Goal: Information Seeking & Learning: Understand process/instructions

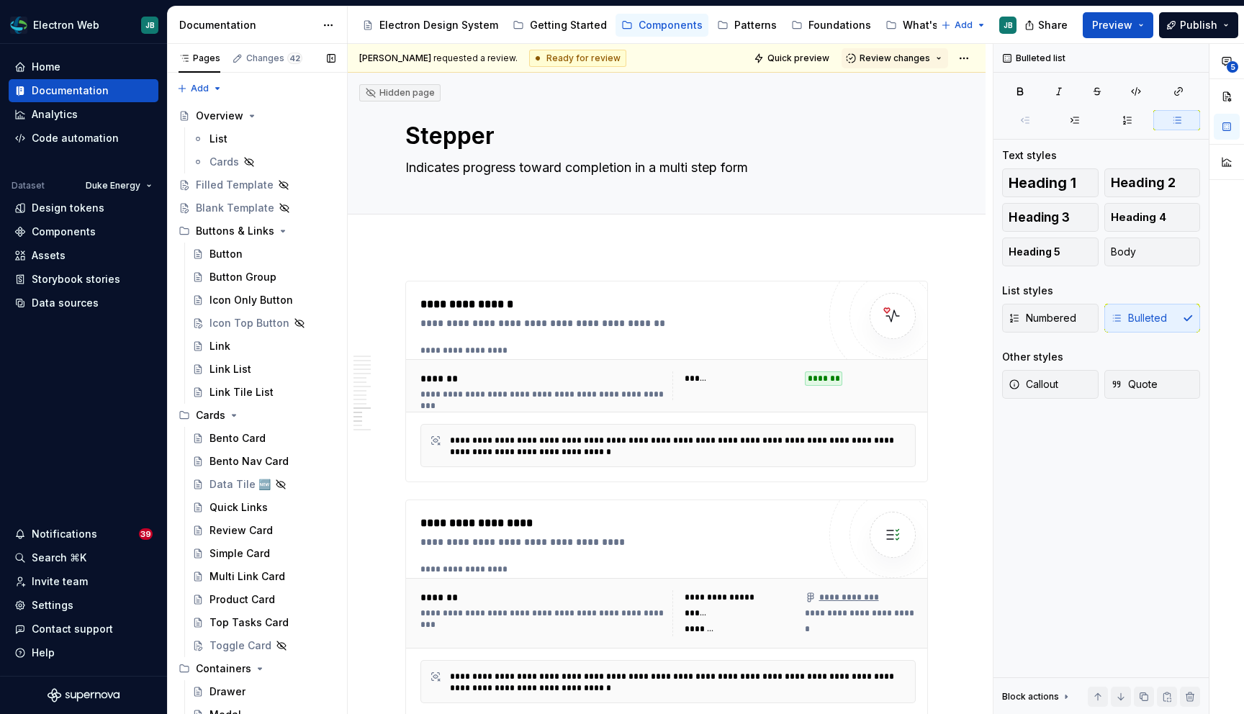
scroll to position [3361, 0]
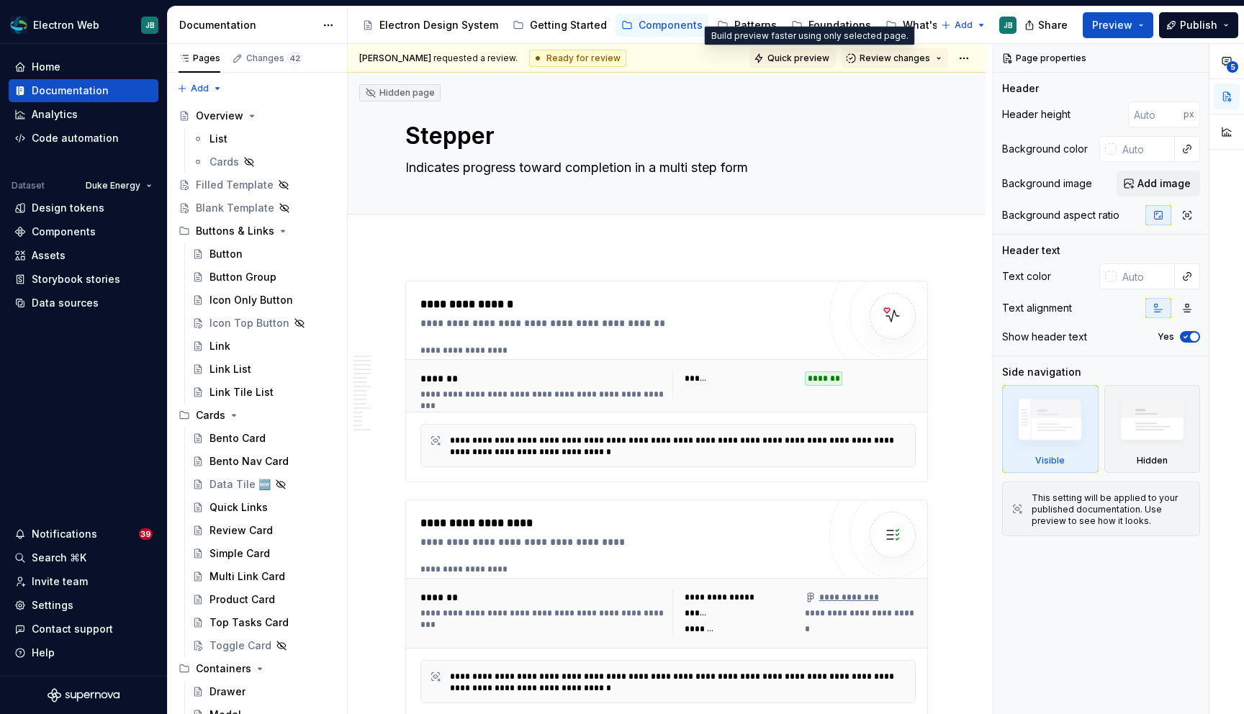
click at [810, 54] on span "Quick preview" at bounding box center [798, 59] width 62 height 12
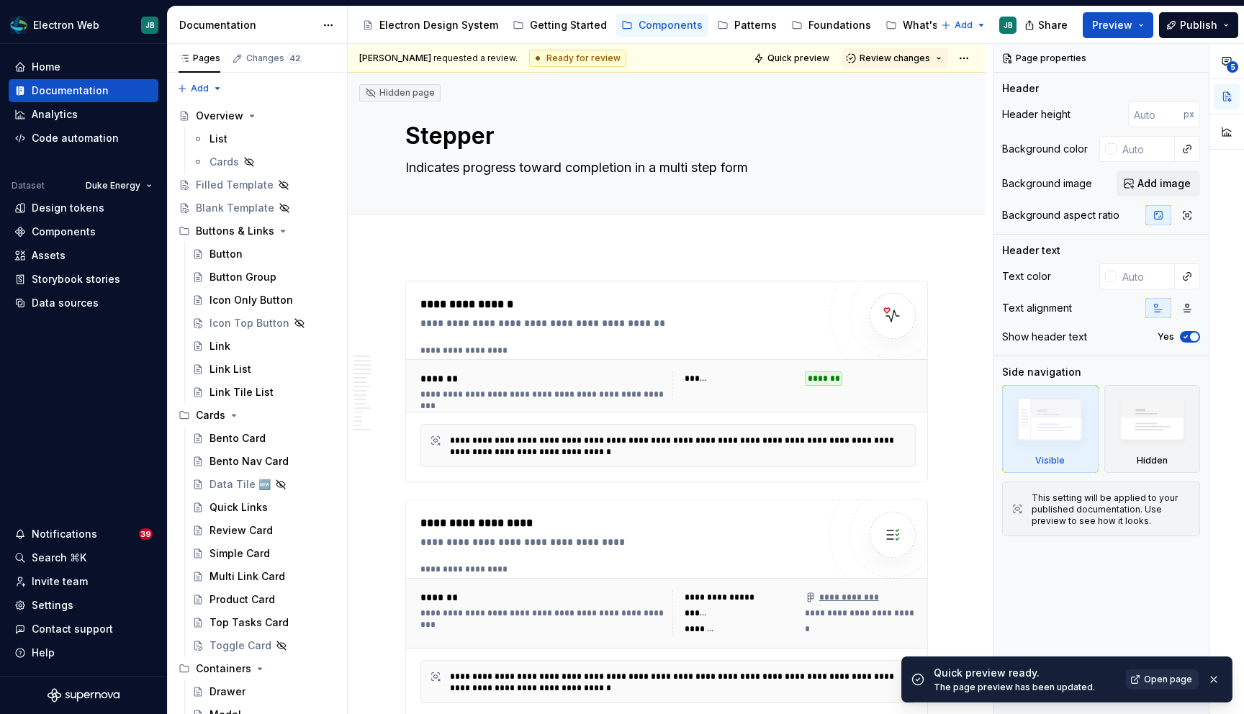
click at [1160, 682] on span "Open page" at bounding box center [1168, 680] width 48 height 12
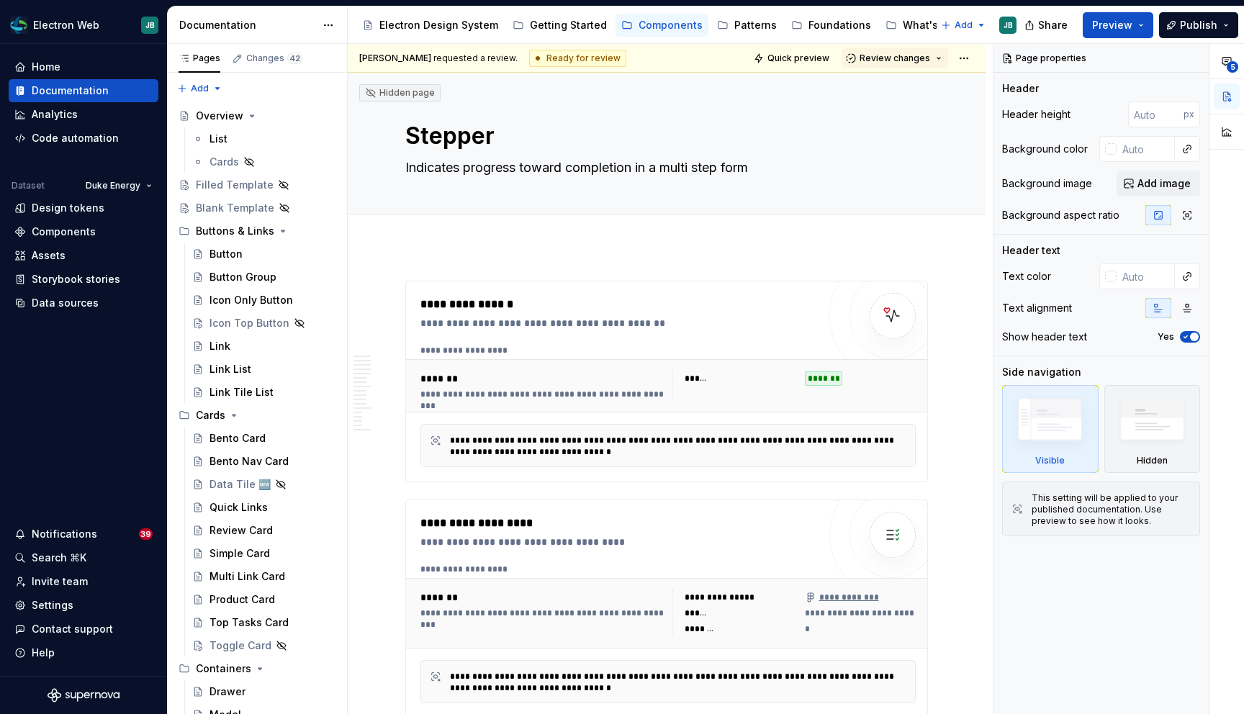
type textarea "*"
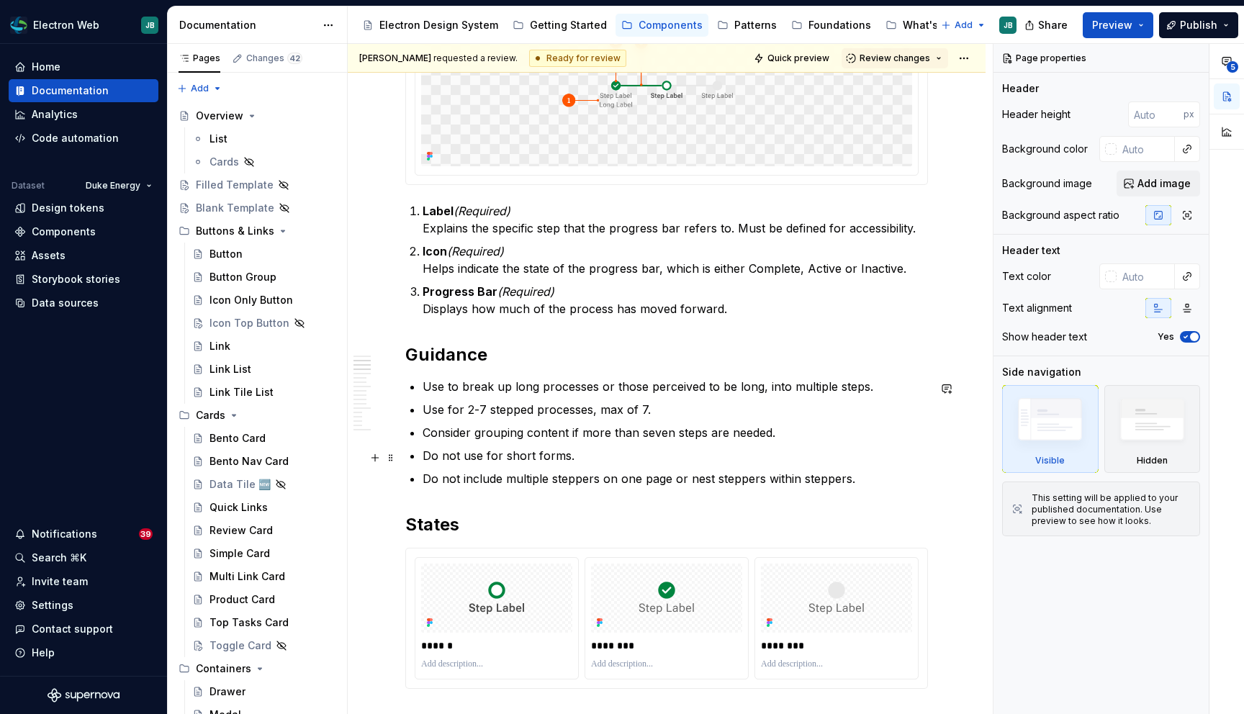
scroll to position [802, 0]
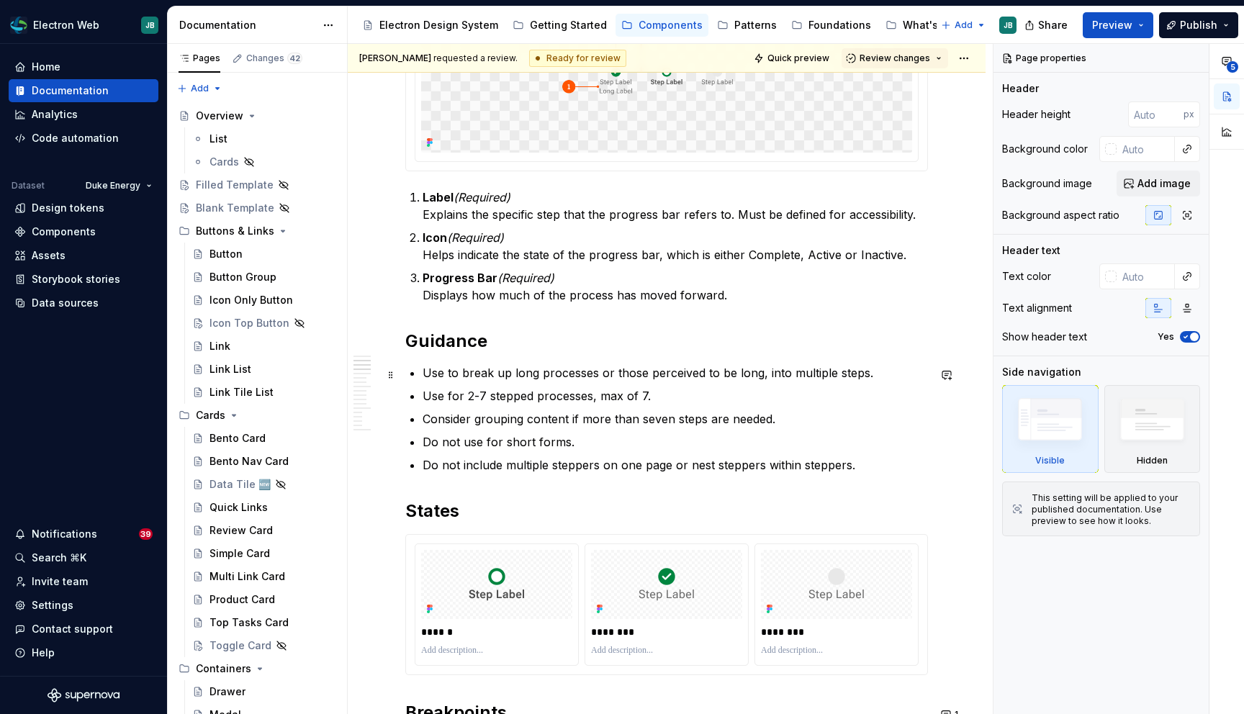
click at [592, 375] on p "Use to break up long processes or those perceived to be long, into multiple ste…" at bounding box center [674, 372] width 505 height 17
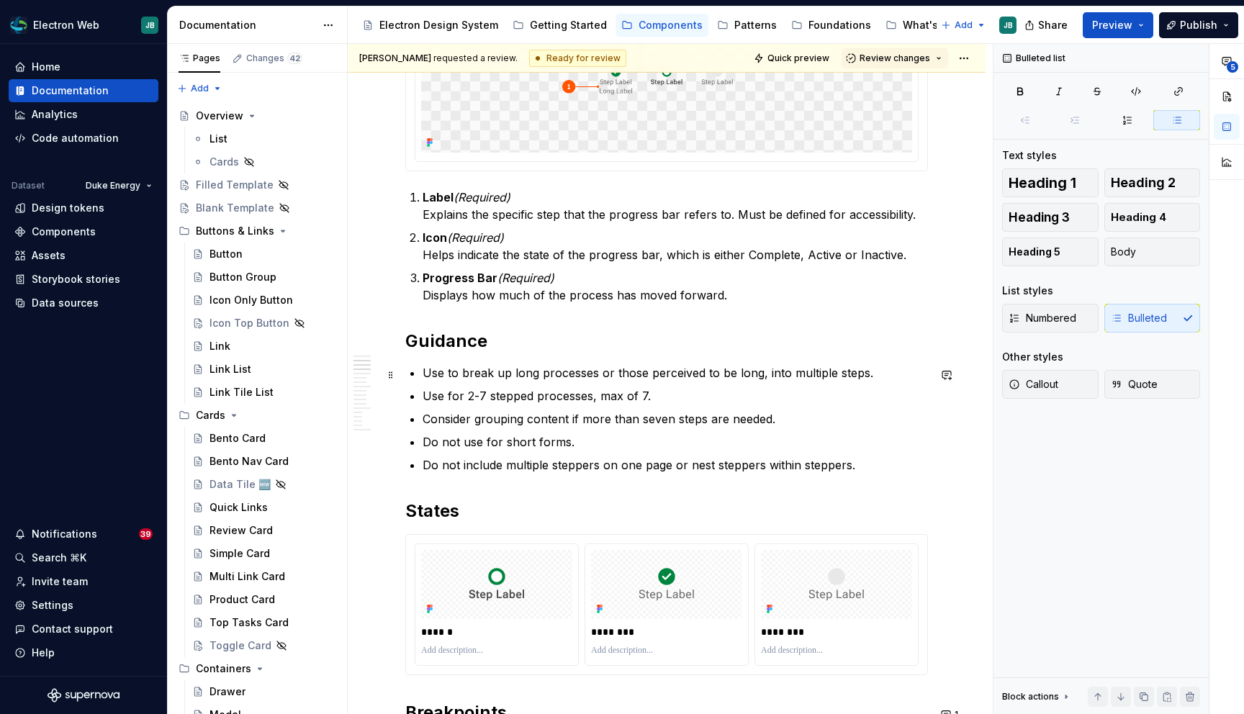
click at [594, 375] on p "Use to break up long processes or those perceived to be long, into multiple ste…" at bounding box center [674, 372] width 505 height 17
click at [867, 435] on p "Do not use for short forms." at bounding box center [674, 441] width 505 height 17
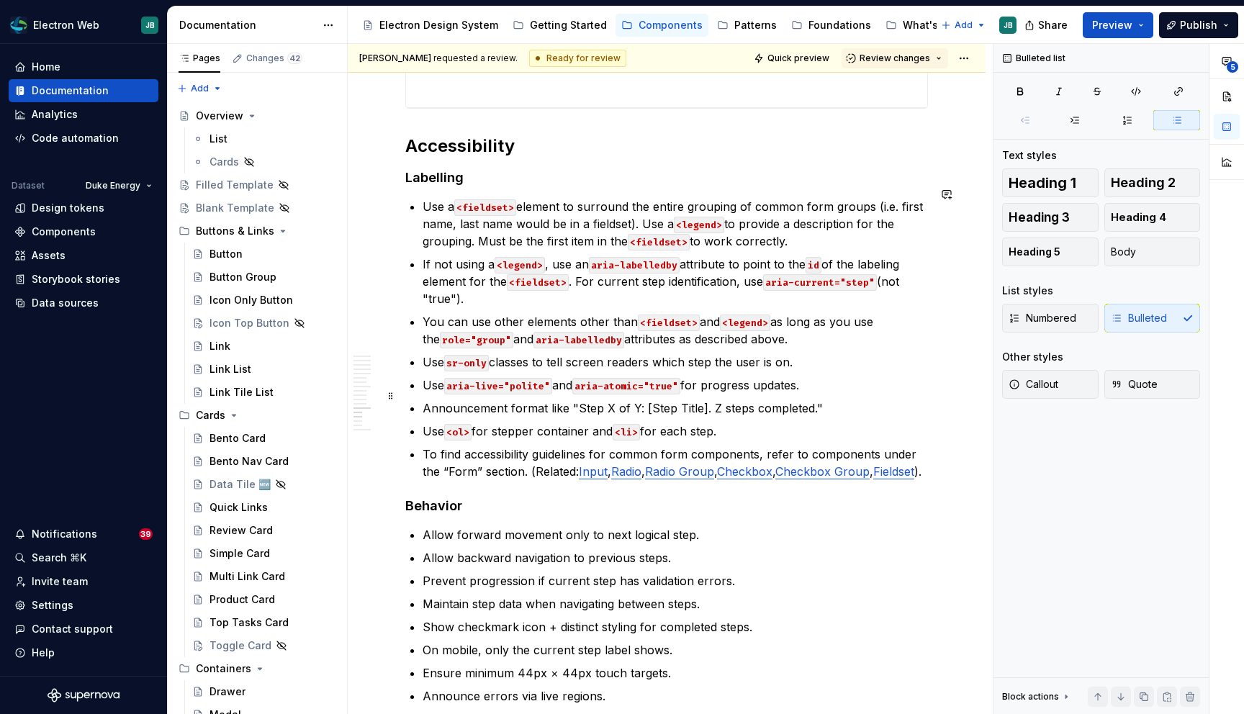
scroll to position [3312, 0]
click at [823, 200] on p "Use a <fieldset> element to surround the entire grouping of common form groups …" at bounding box center [674, 225] width 505 height 52
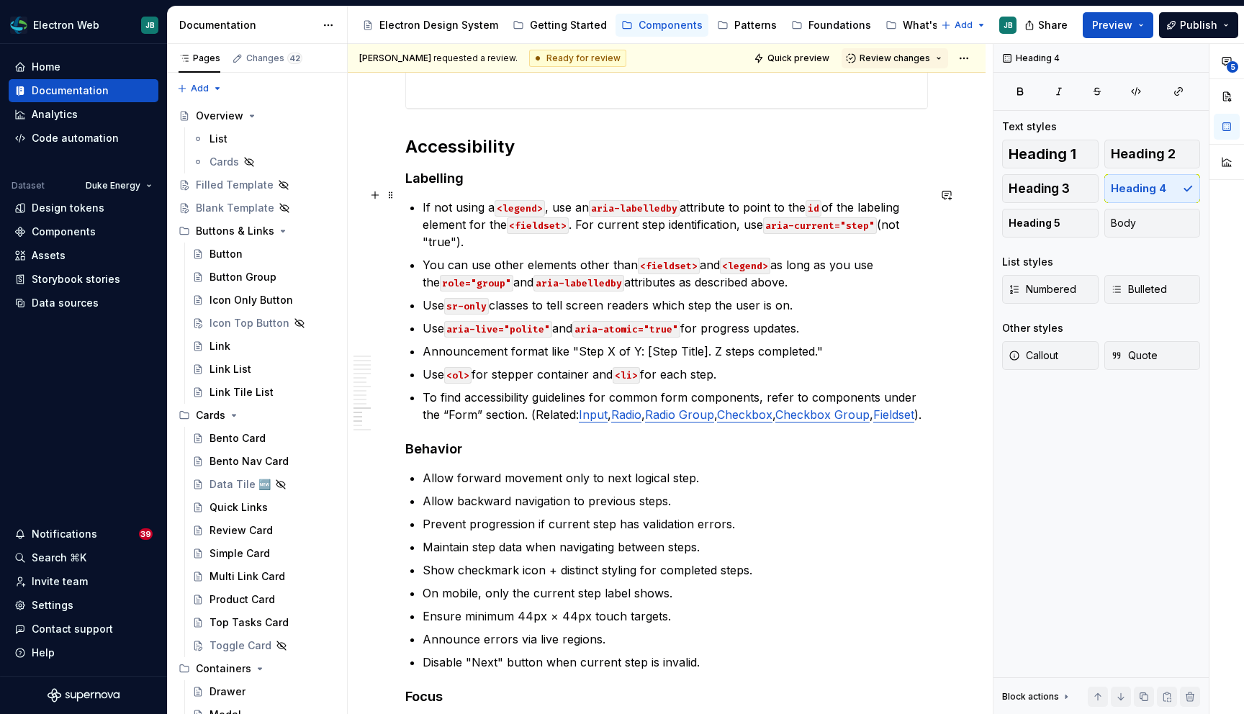
click at [471, 208] on p "If not using a <legend> , use an aria-labelledby attribute to point to the id o…" at bounding box center [674, 225] width 505 height 52
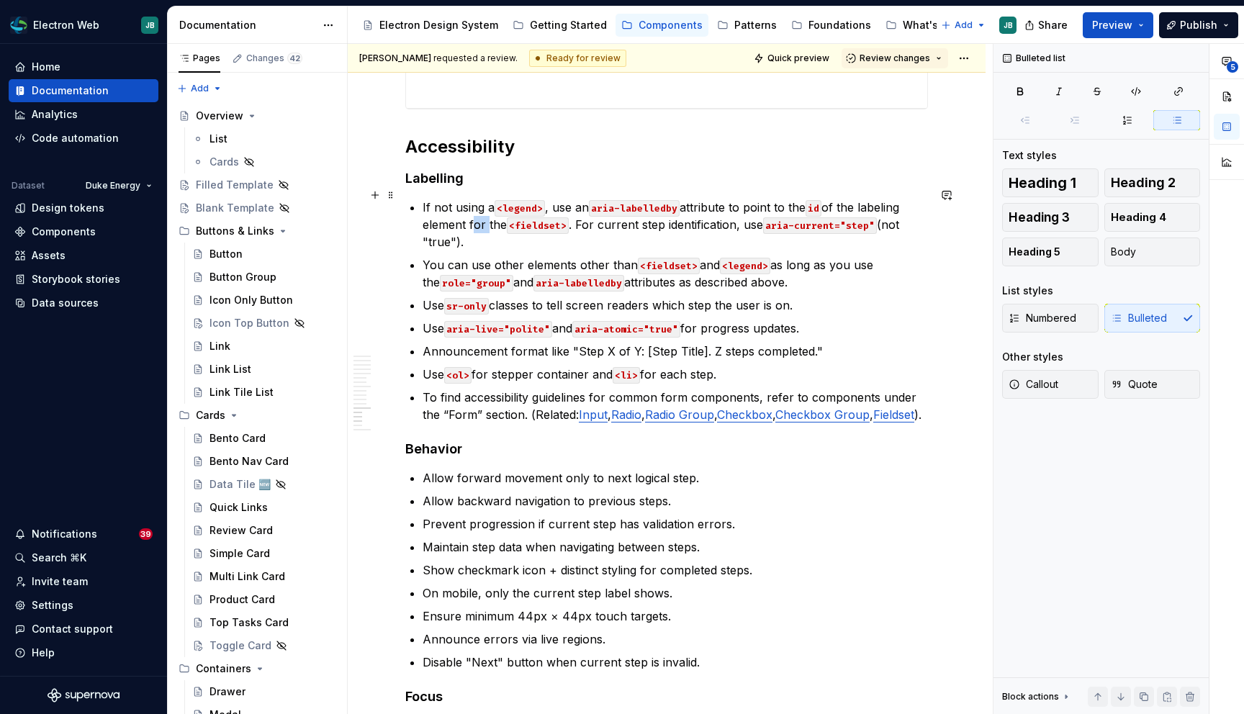
click at [471, 208] on p "If not using a <legend> , use an aria-labelledby attribute to point to the id o…" at bounding box center [674, 225] width 505 height 52
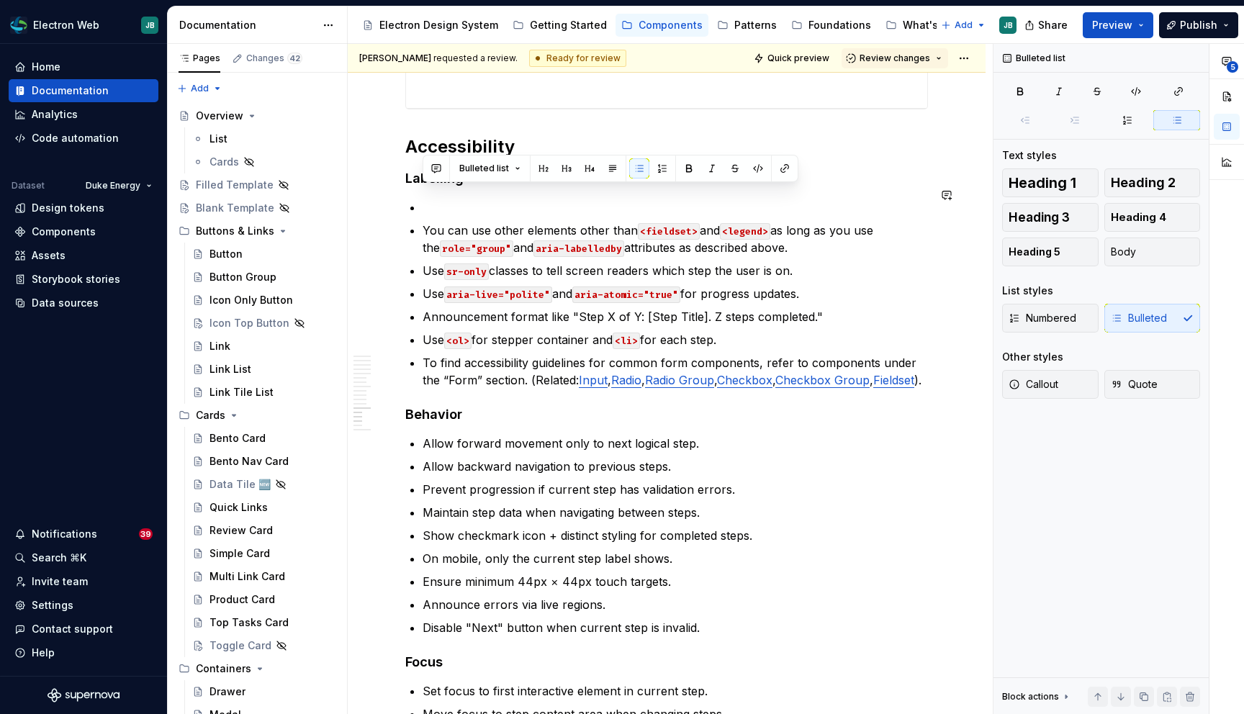
drag, startPoint x: 787, startPoint y: 236, endPoint x: 417, endPoint y: 179, distance: 375.0
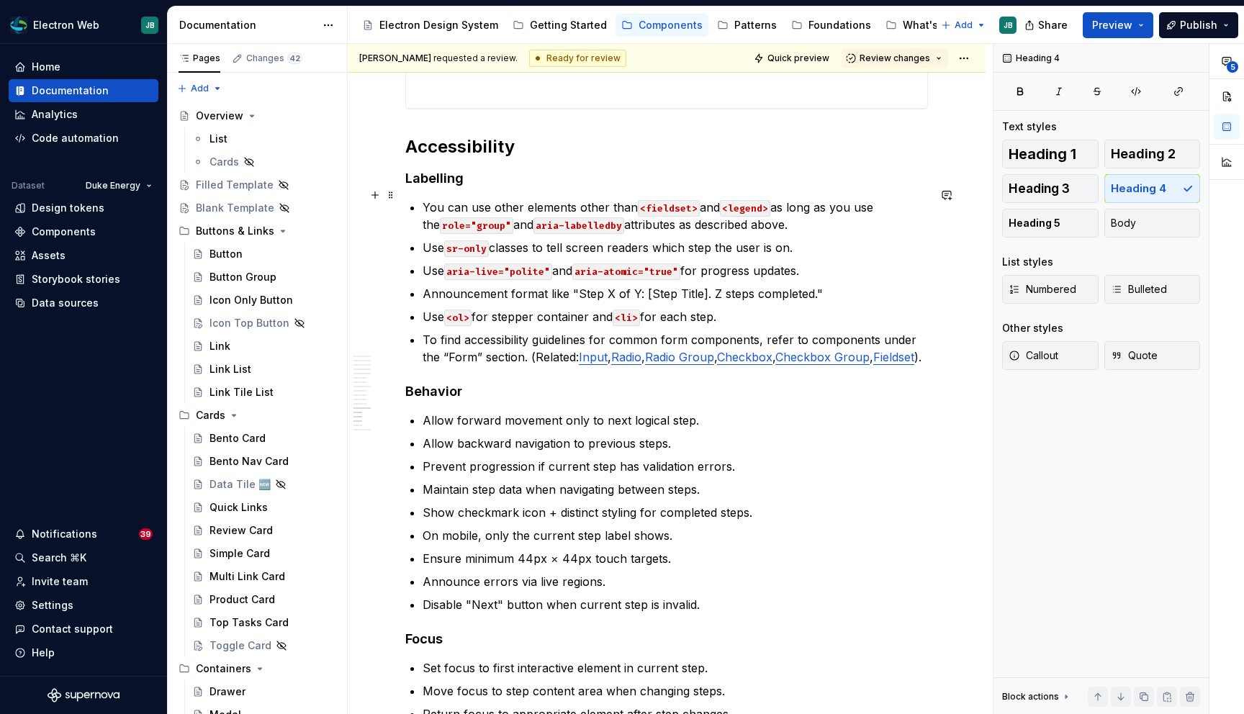
click at [807, 199] on p "You can use other elements other than <fieldset> and <legend> as long as you us…" at bounding box center [674, 216] width 505 height 35
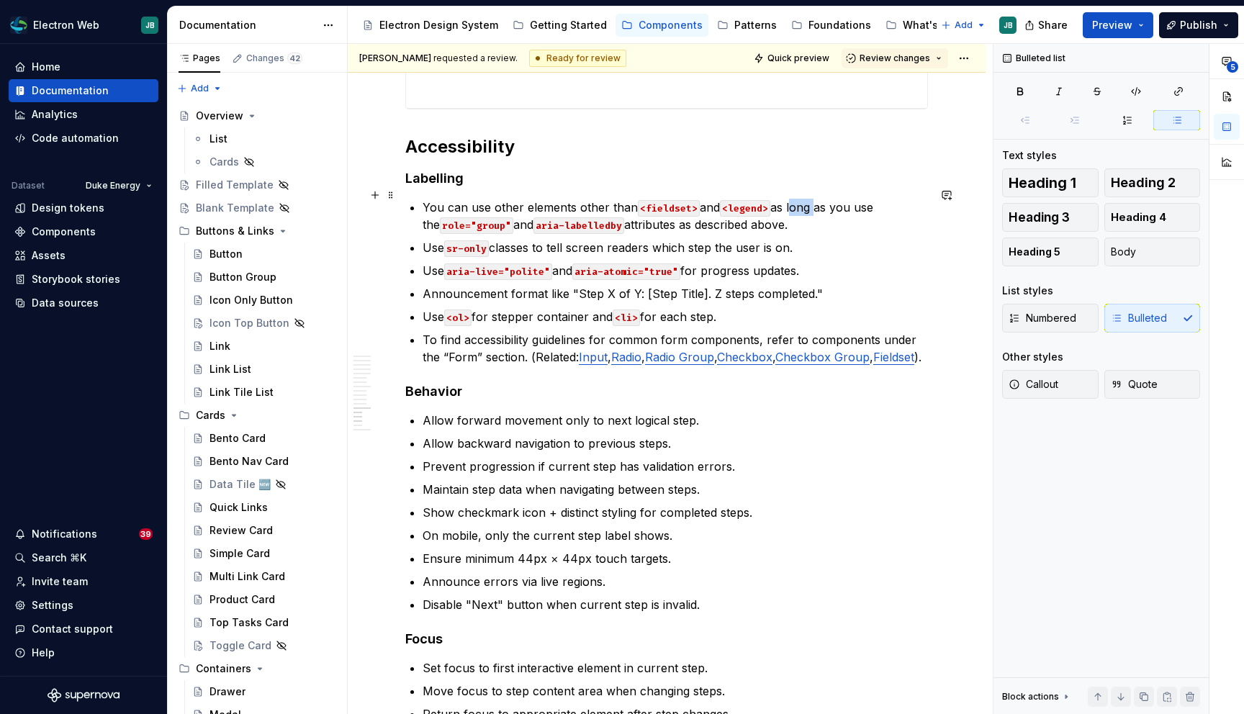
click at [807, 199] on p "You can use other elements other than <fieldset> and <legend> as long as you us…" at bounding box center [674, 216] width 505 height 35
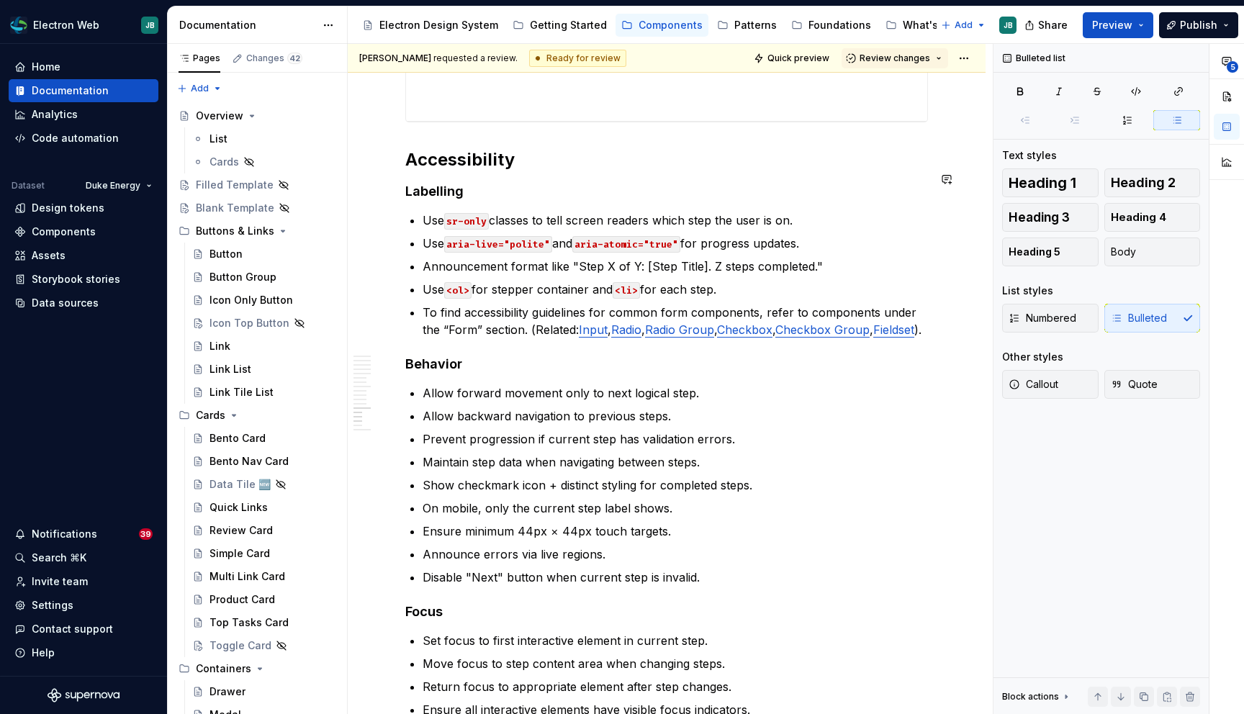
scroll to position [3297, 0]
click at [688, 282] on p "Use <ol> for stepper container and <li> for each step." at bounding box center [674, 290] width 505 height 17
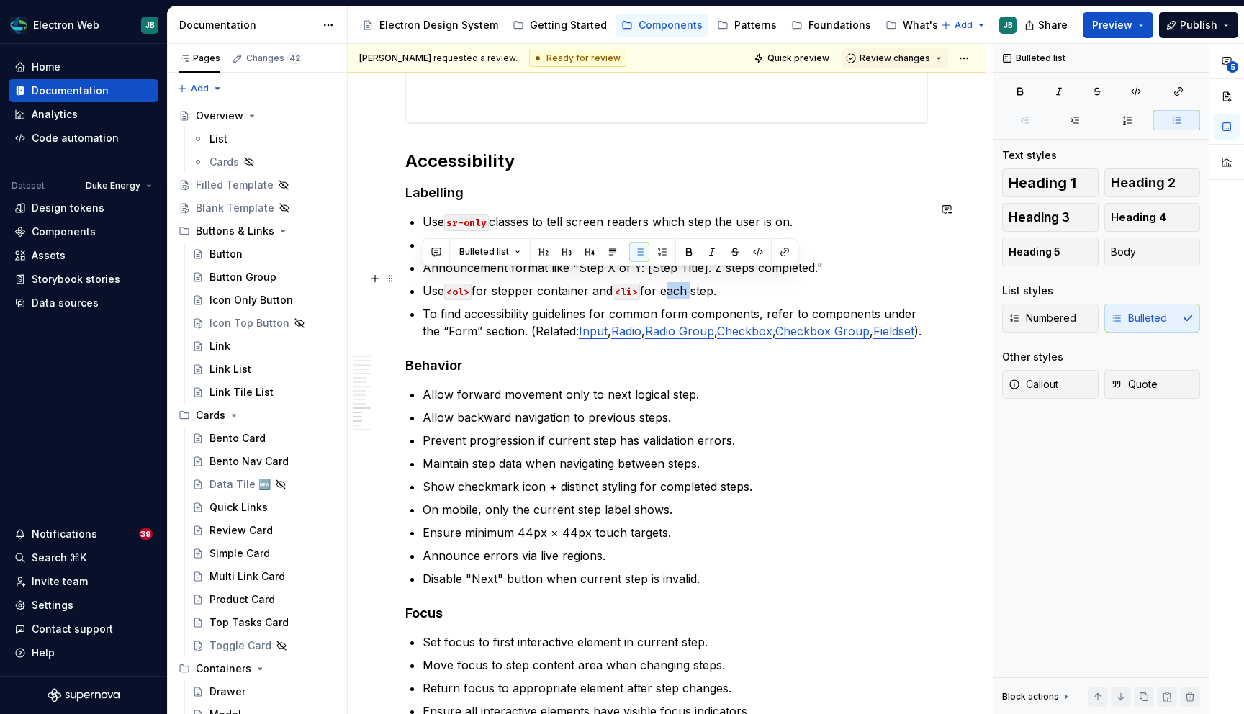
click at [688, 282] on p "Use <ol> for stepper container and <li> for each step." at bounding box center [674, 290] width 505 height 17
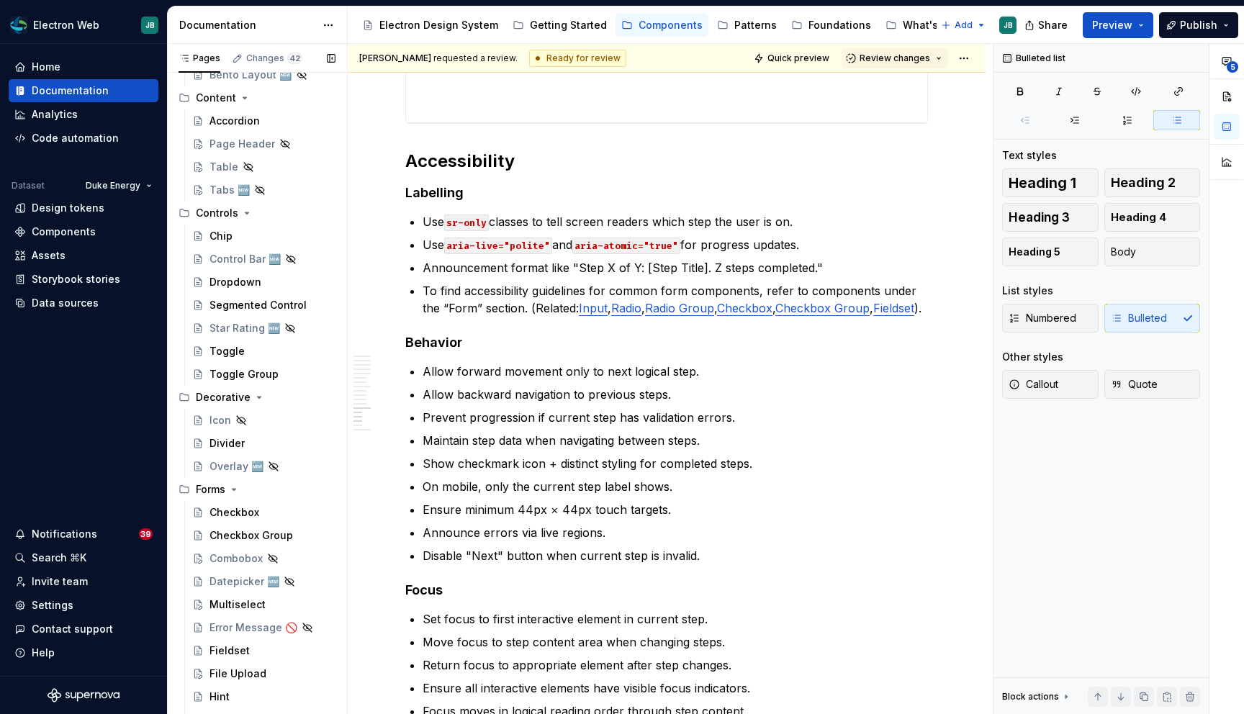
scroll to position [708, 0]
click at [459, 294] on p "To find accessibility guidelines for common form components, refer to component…" at bounding box center [674, 299] width 505 height 35
click at [430, 294] on p "To find accessibility guidelines for common form components, refer to component…" at bounding box center [674, 299] width 505 height 35
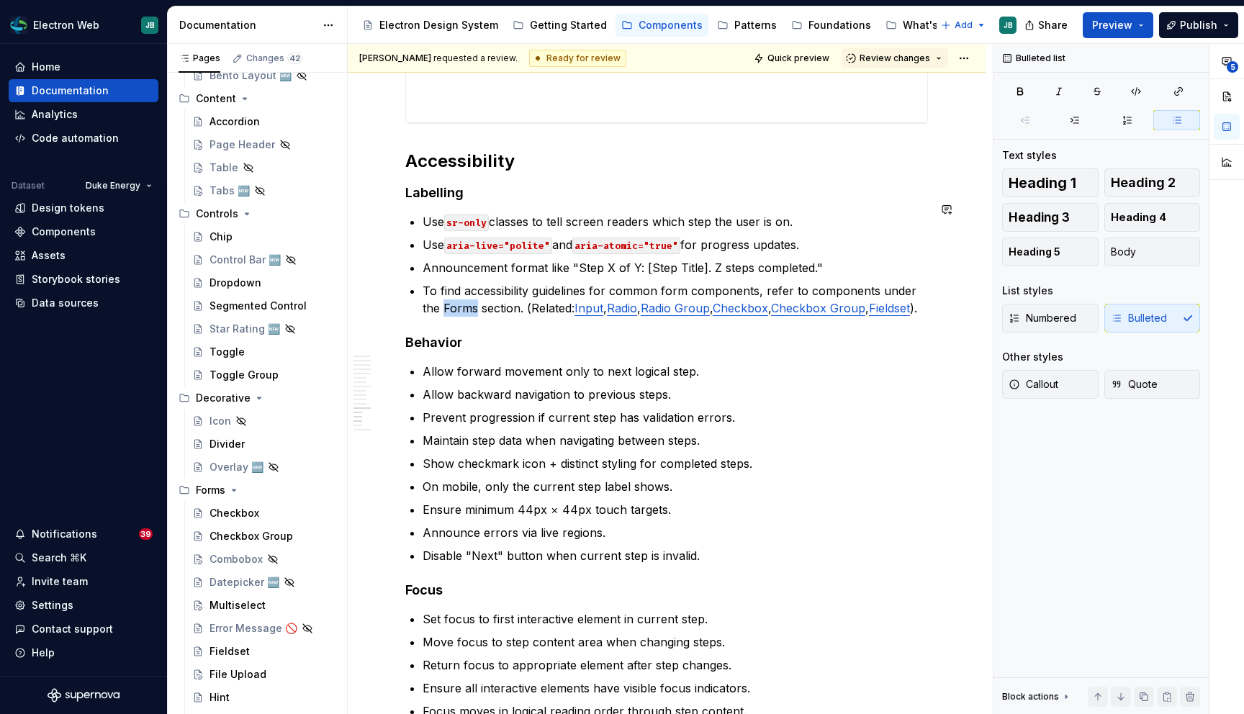
click at [430, 294] on p "To find accessibility guidelines for common form components, refer to component…" at bounding box center [674, 299] width 505 height 35
click at [515, 365] on p "Allow forward movement only to next logical step." at bounding box center [674, 371] width 505 height 17
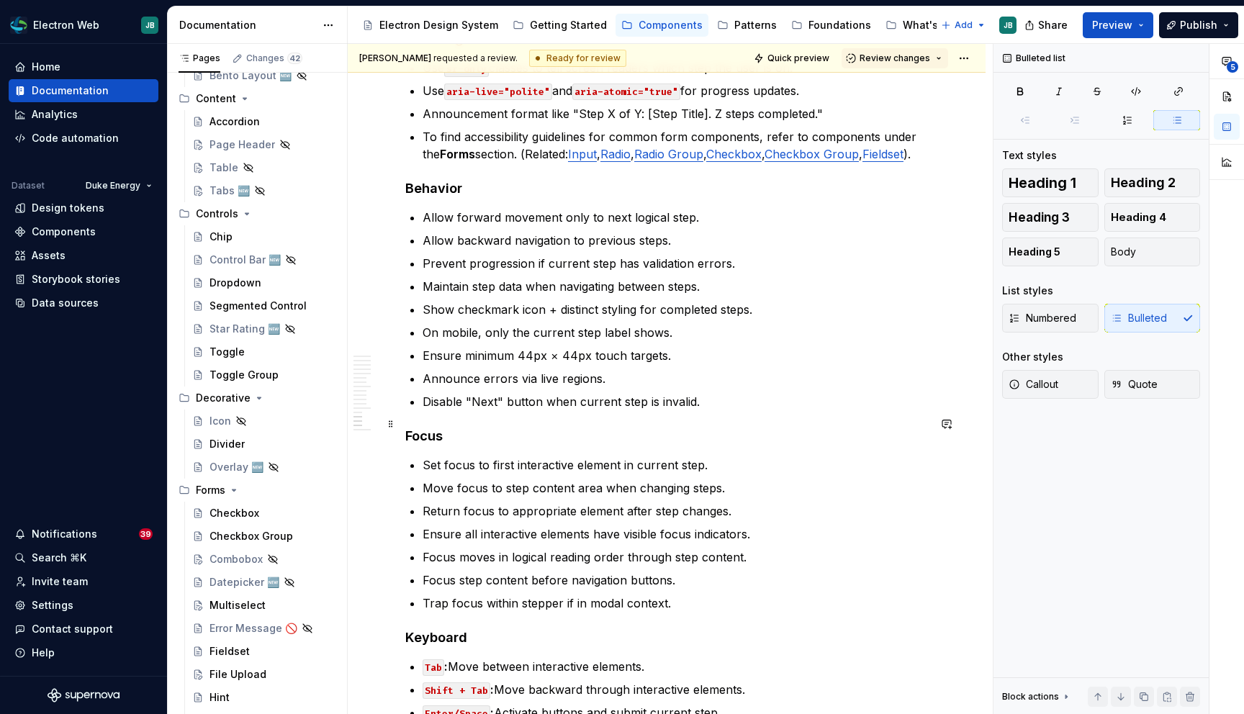
scroll to position [3452, 0]
drag, startPoint x: 610, startPoint y: 275, endPoint x: 530, endPoint y: 276, distance: 79.2
click at [574, 277] on p "Maintain step data when navigating between steps." at bounding box center [674, 285] width 505 height 17
click at [505, 277] on p "Maintain step data when navigating between steps." at bounding box center [674, 285] width 505 height 17
click at [682, 281] on p "Maintain step data when navigating between steps." at bounding box center [674, 285] width 505 height 17
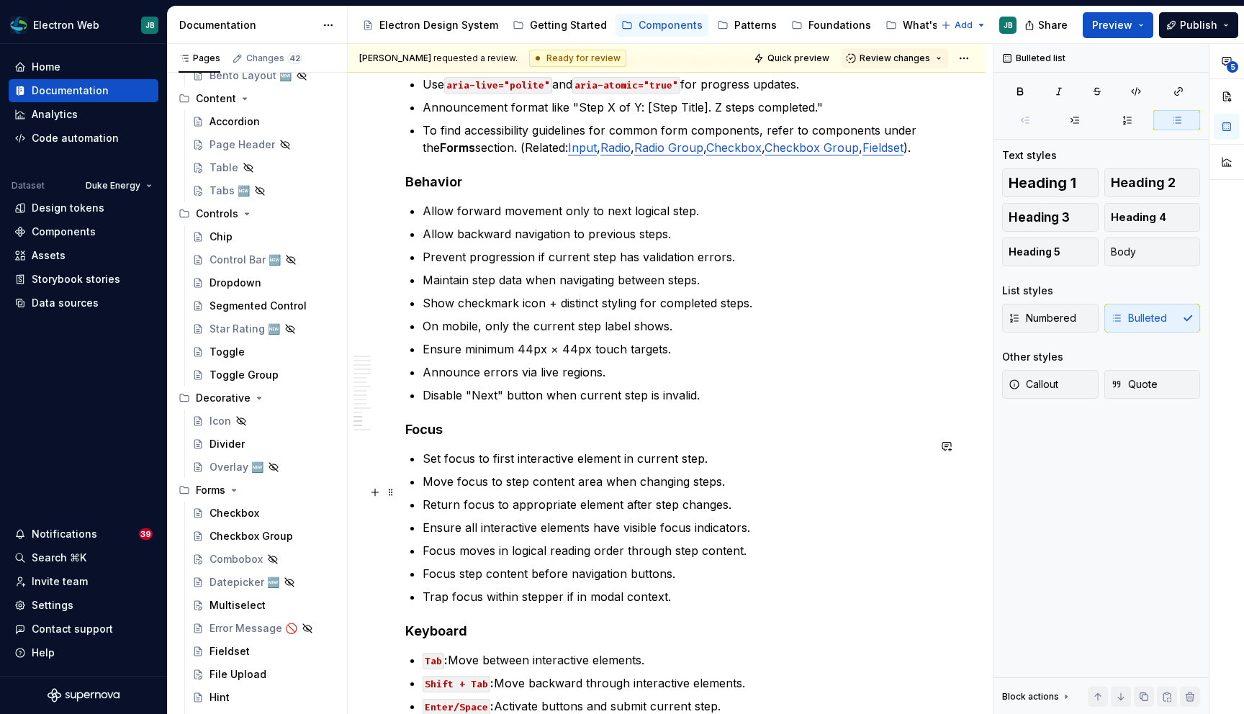
scroll to position [3459, 0]
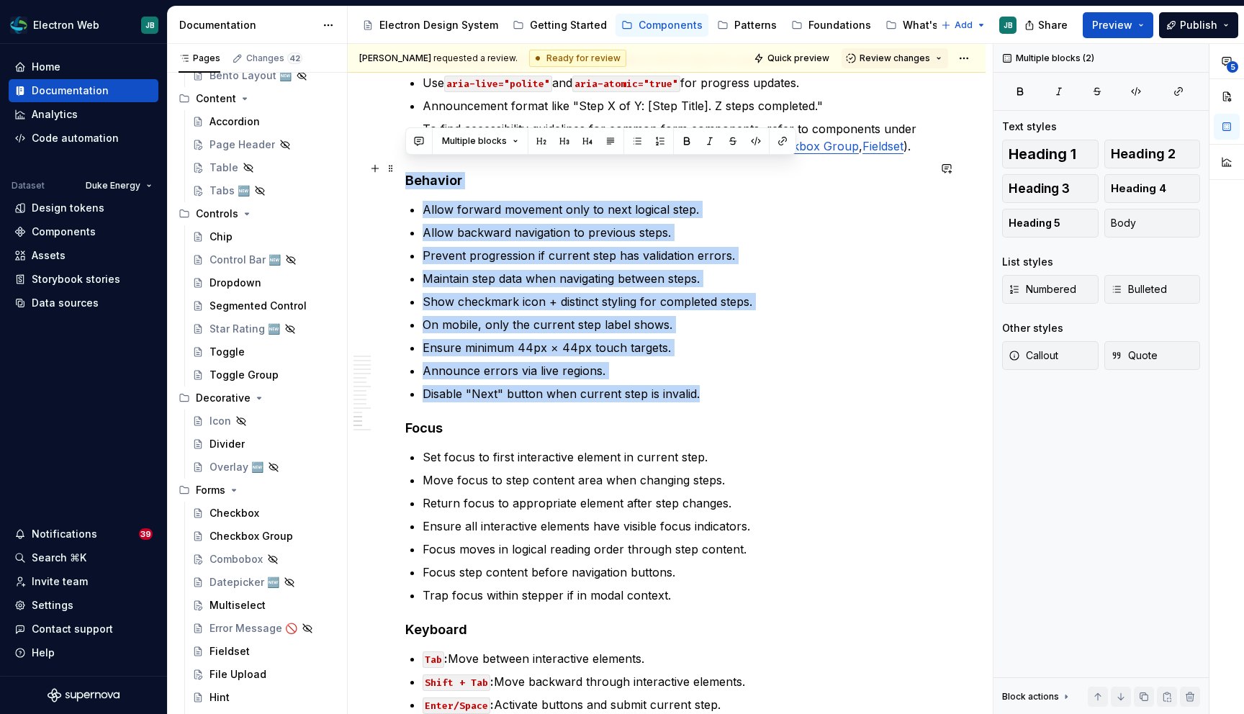
drag, startPoint x: 707, startPoint y: 383, endPoint x: 407, endPoint y: 171, distance: 367.6
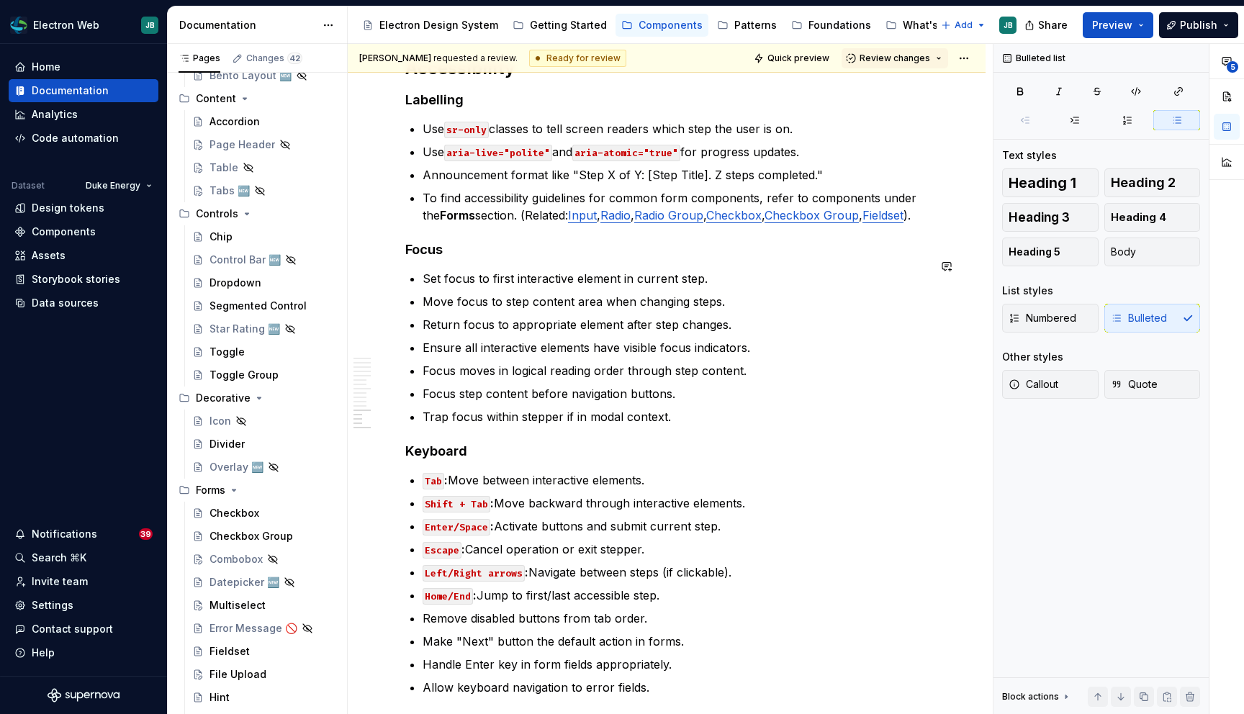
scroll to position [3390, 0]
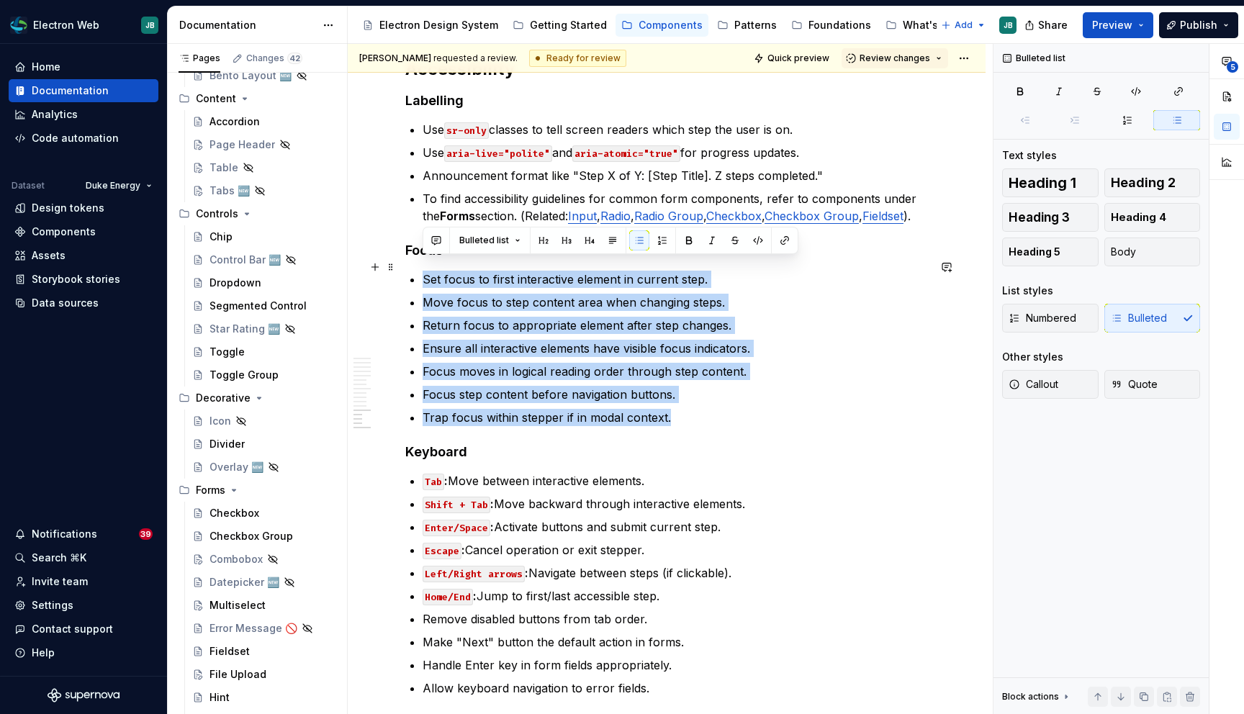
drag, startPoint x: 678, startPoint y: 406, endPoint x: 419, endPoint y: 263, distance: 296.0
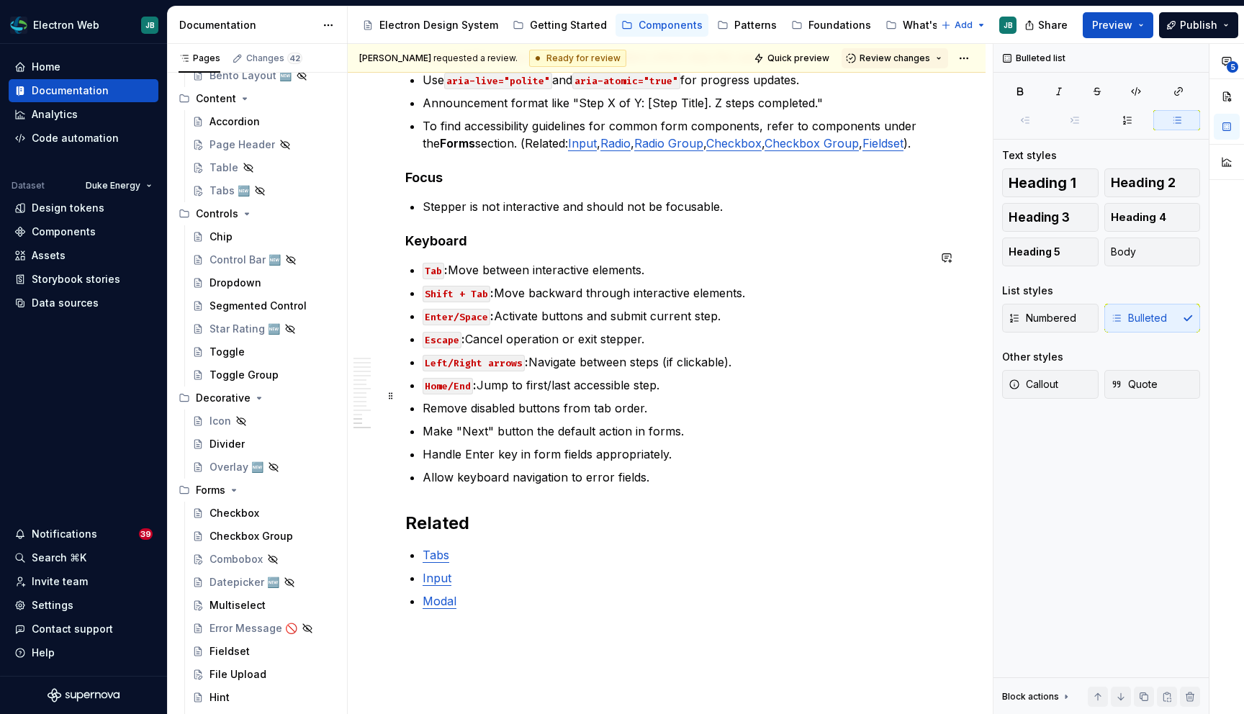
scroll to position [3452, 0]
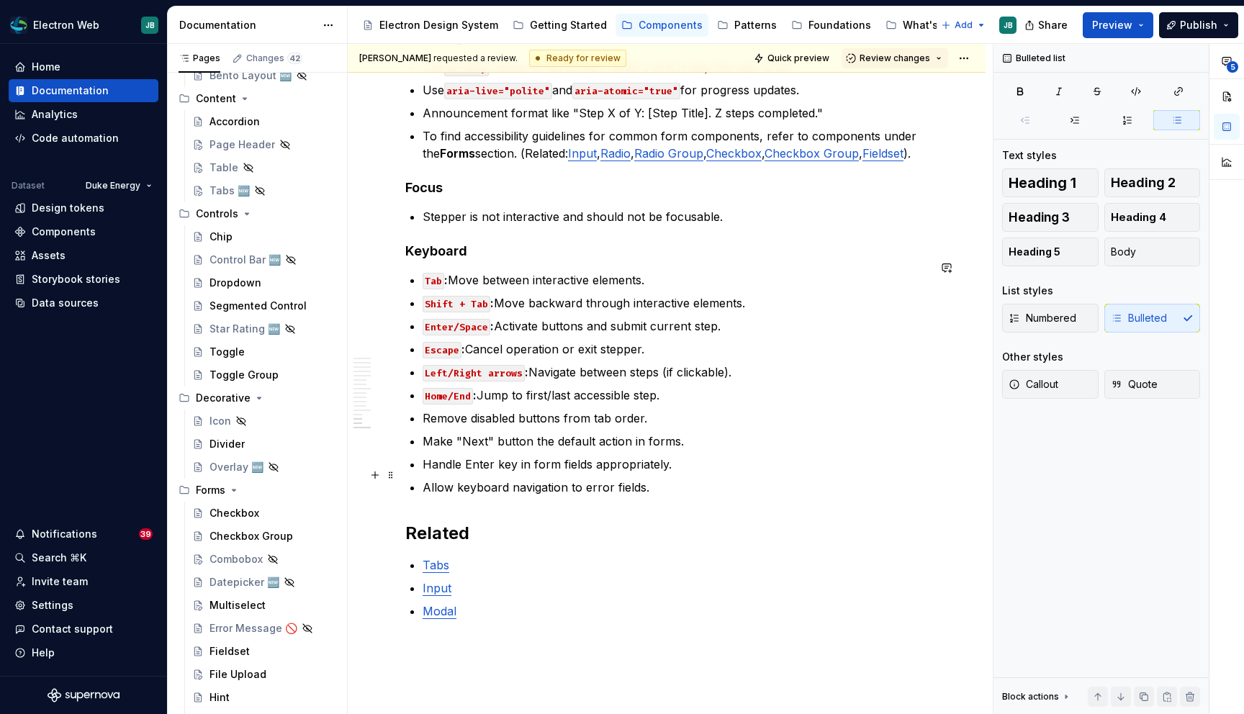
click at [662, 479] on p "Allow keyboard navigation to error fields." at bounding box center [674, 487] width 505 height 17
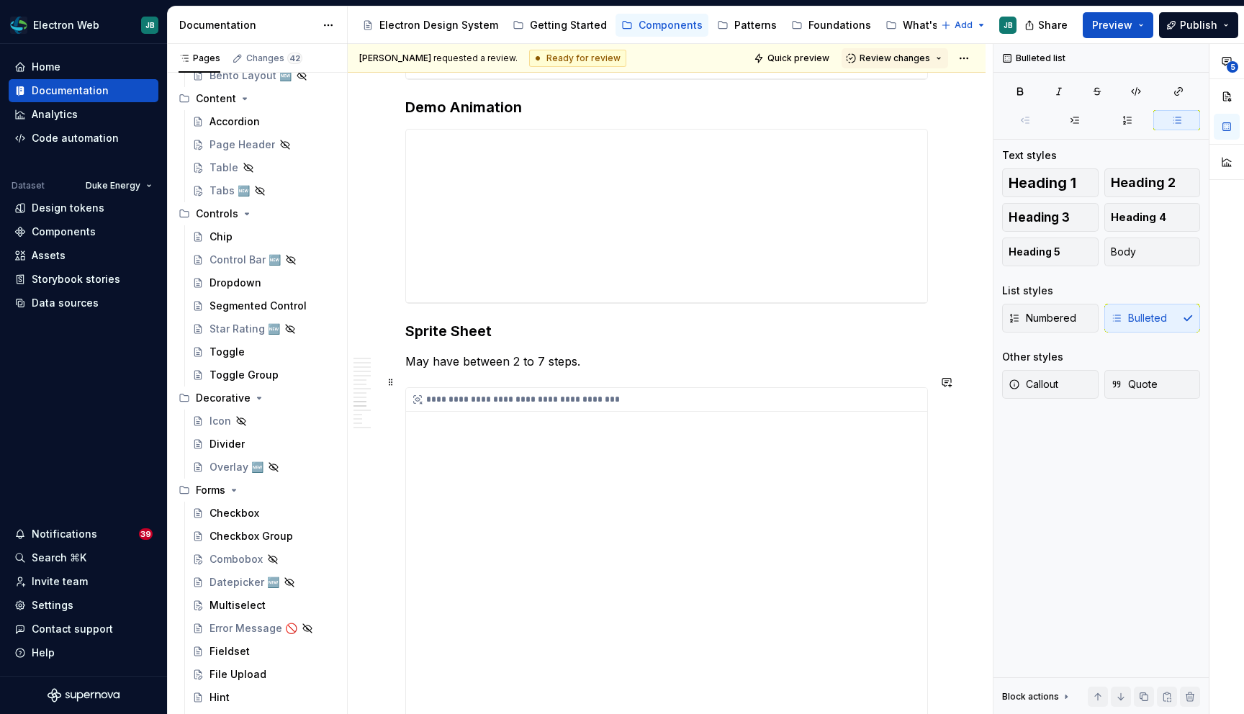
scroll to position [2507, 0]
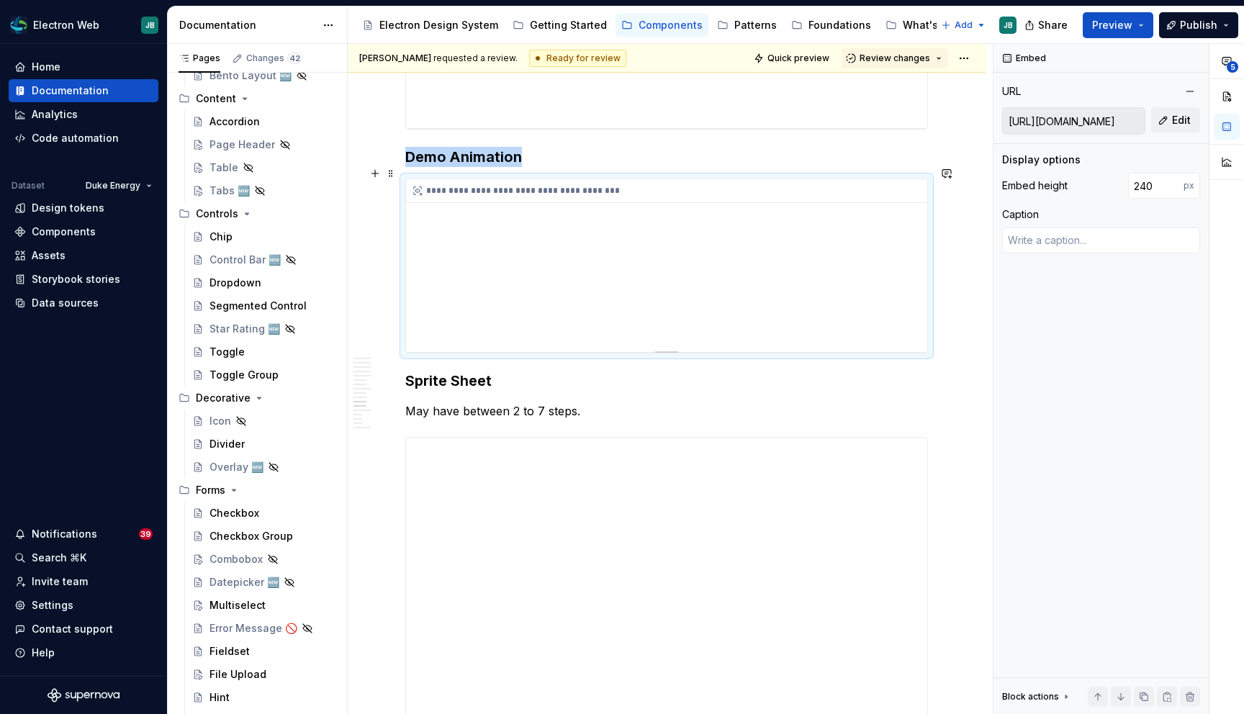
click at [864, 295] on div "**********" at bounding box center [666, 265] width 521 height 173
click at [1069, 119] on input "https://electronqa.duke-energy.com/stepper/demo/" at bounding box center [1073, 121] width 142 height 26
click at [1068, 122] on input "https://electronqa.duke-energy.com/stepper/demo/" at bounding box center [1073, 121] width 142 height 26
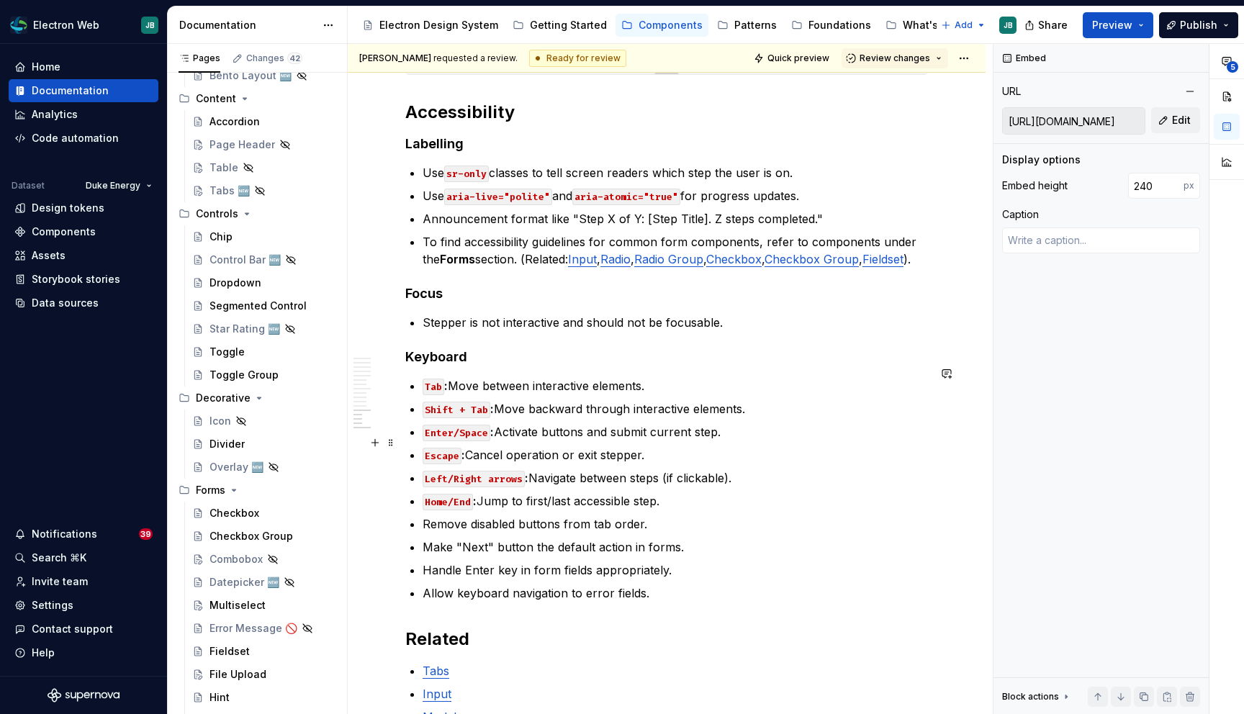
scroll to position [3348, 0]
click at [553, 209] on p "Announcement format like "Step X of Y: [Step Title]. Z steps completed."" at bounding box center [674, 217] width 505 height 17
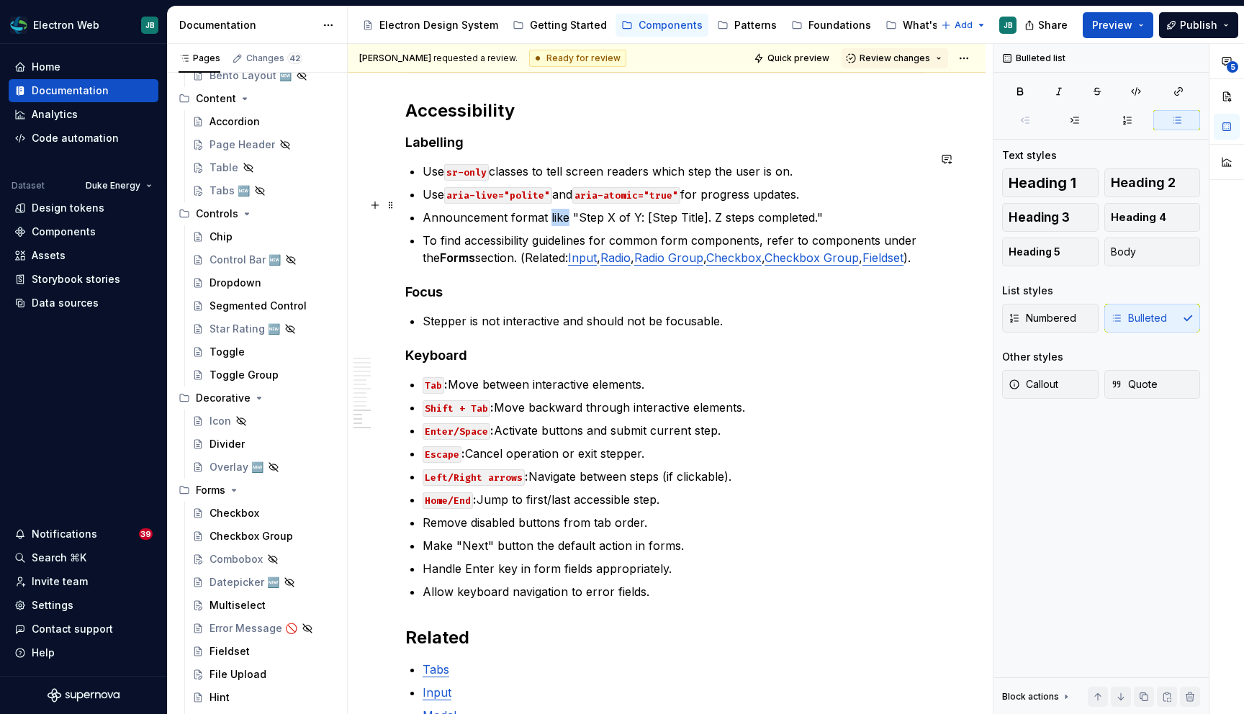
click at [553, 209] on p "Announcement format like "Step X of Y: [Step Title]. Z steps completed."" at bounding box center [674, 217] width 505 height 17
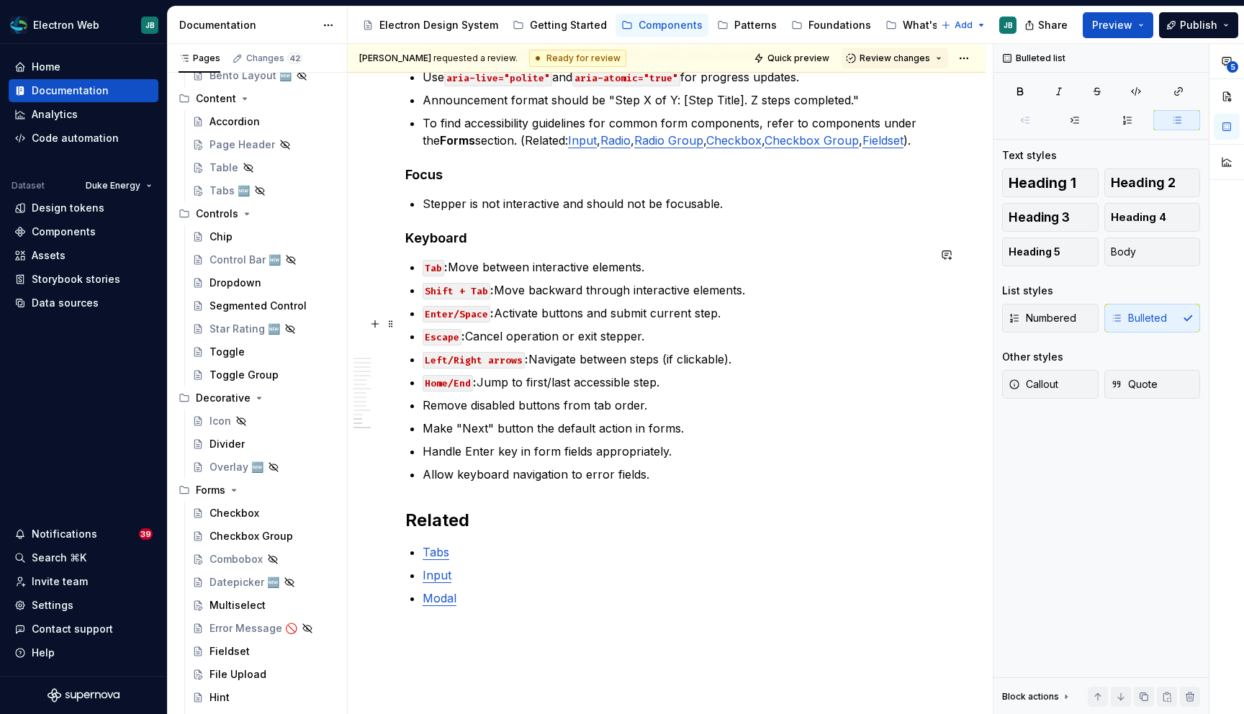
scroll to position [3464, 0]
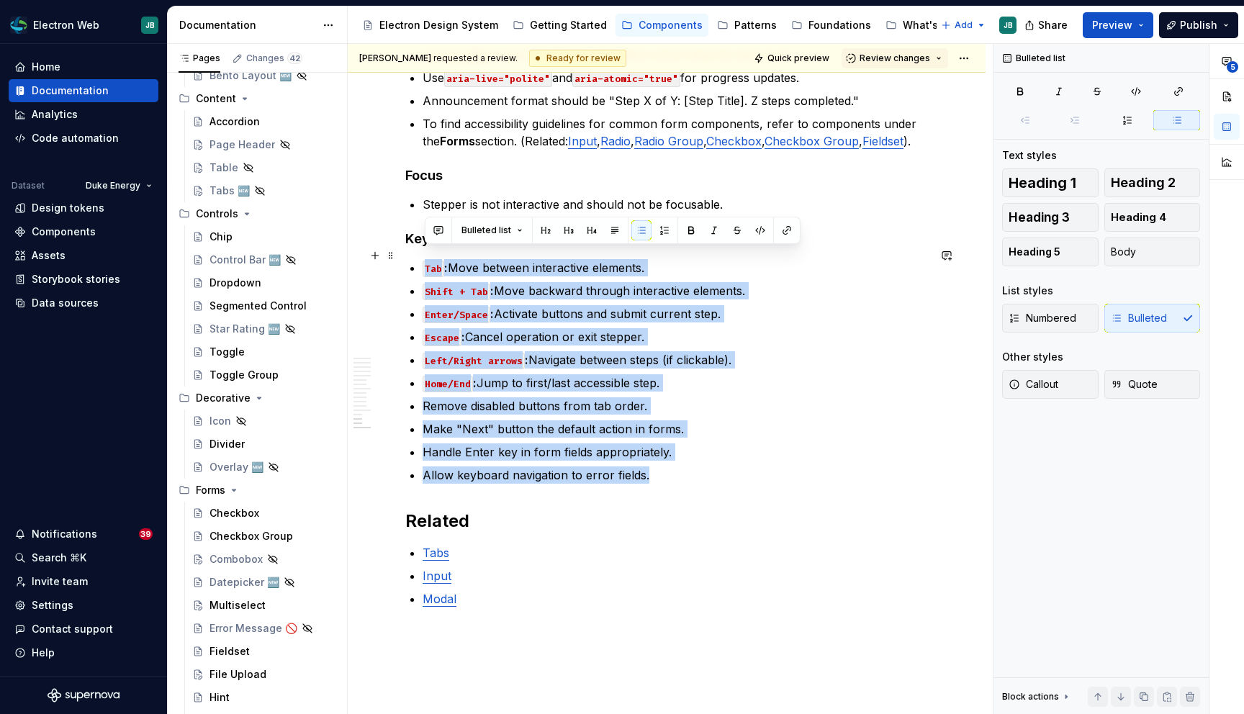
drag, startPoint x: 656, startPoint y: 463, endPoint x: 422, endPoint y: 254, distance: 312.9
click at [422, 259] on ul "Tab : Move between interactive elements. Shift + Tab : Move backward through in…" at bounding box center [674, 371] width 505 height 225
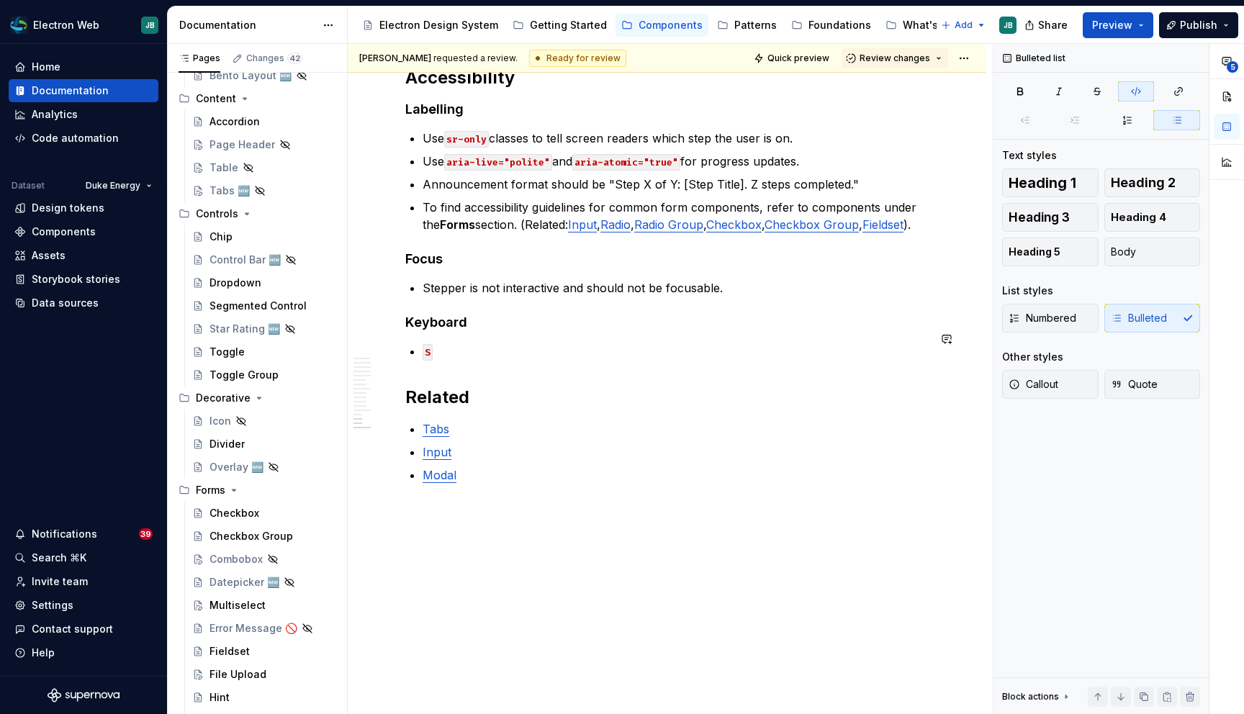
scroll to position [3369, 0]
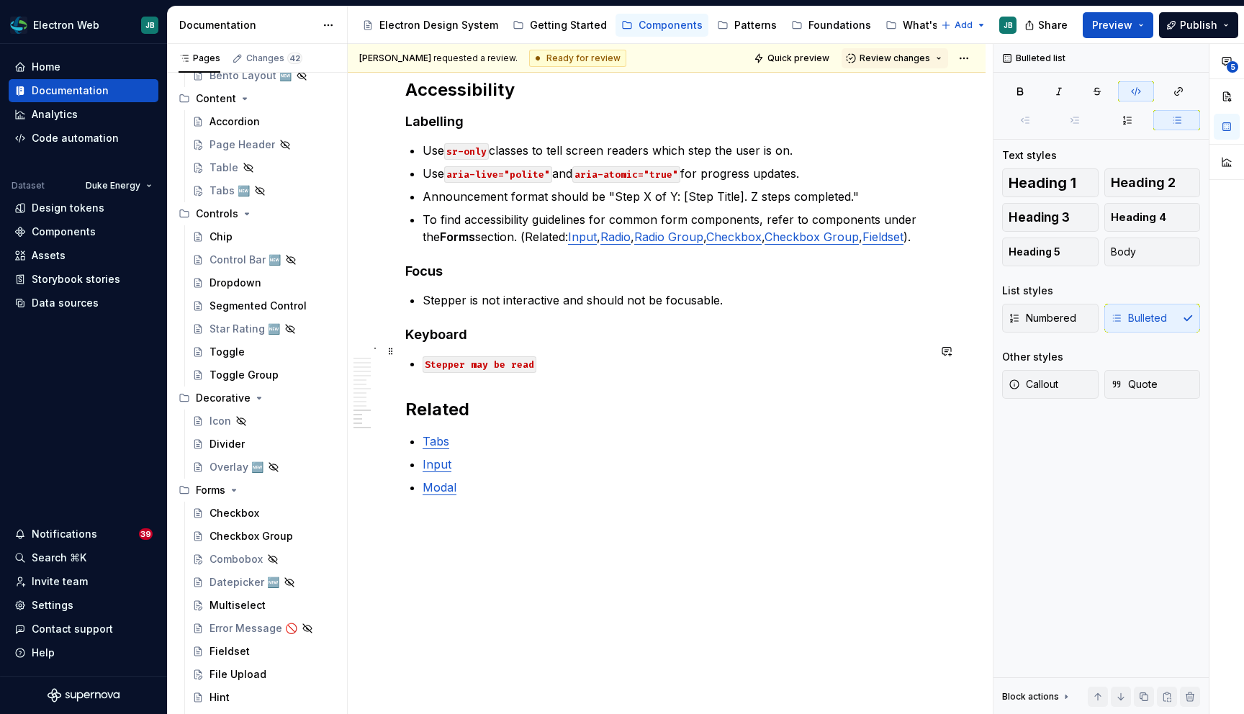
click at [546, 355] on p "Stepper may be read" at bounding box center [674, 363] width 505 height 17
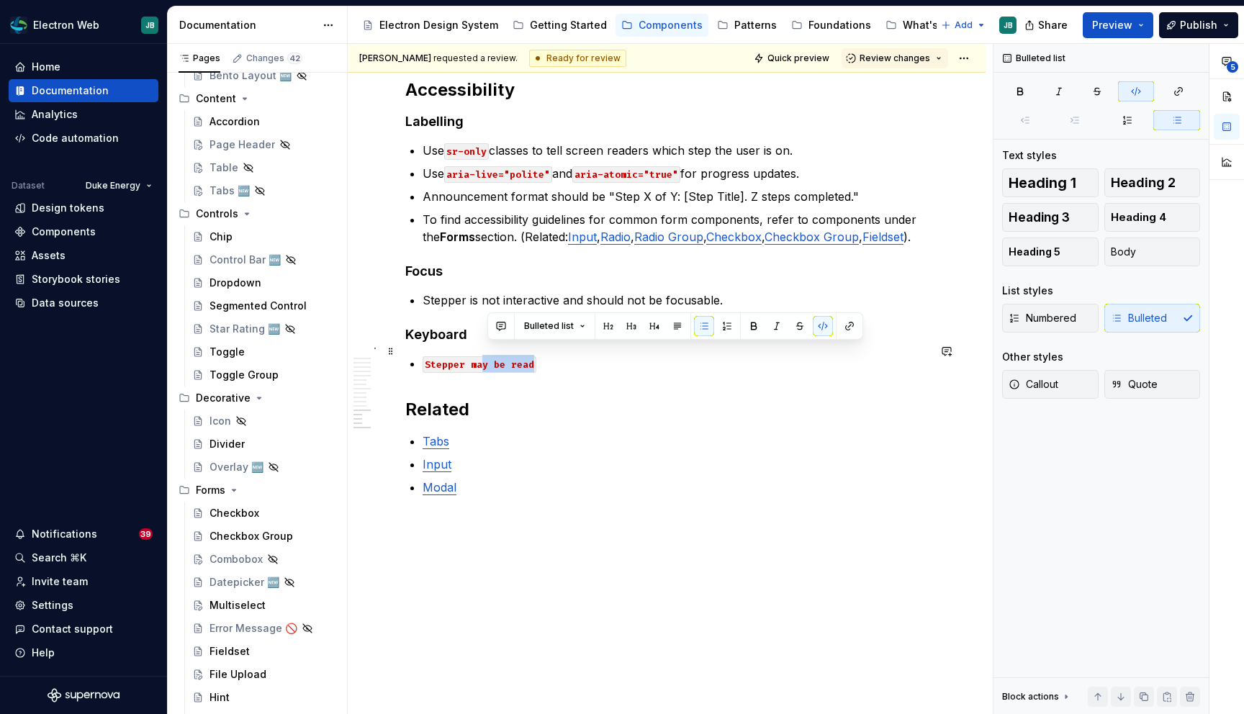
drag, startPoint x: 546, startPoint y: 355, endPoint x: 484, endPoint y: 344, distance: 63.5
click at [484, 355] on p "Stepper may be read" at bounding box center [674, 363] width 505 height 17
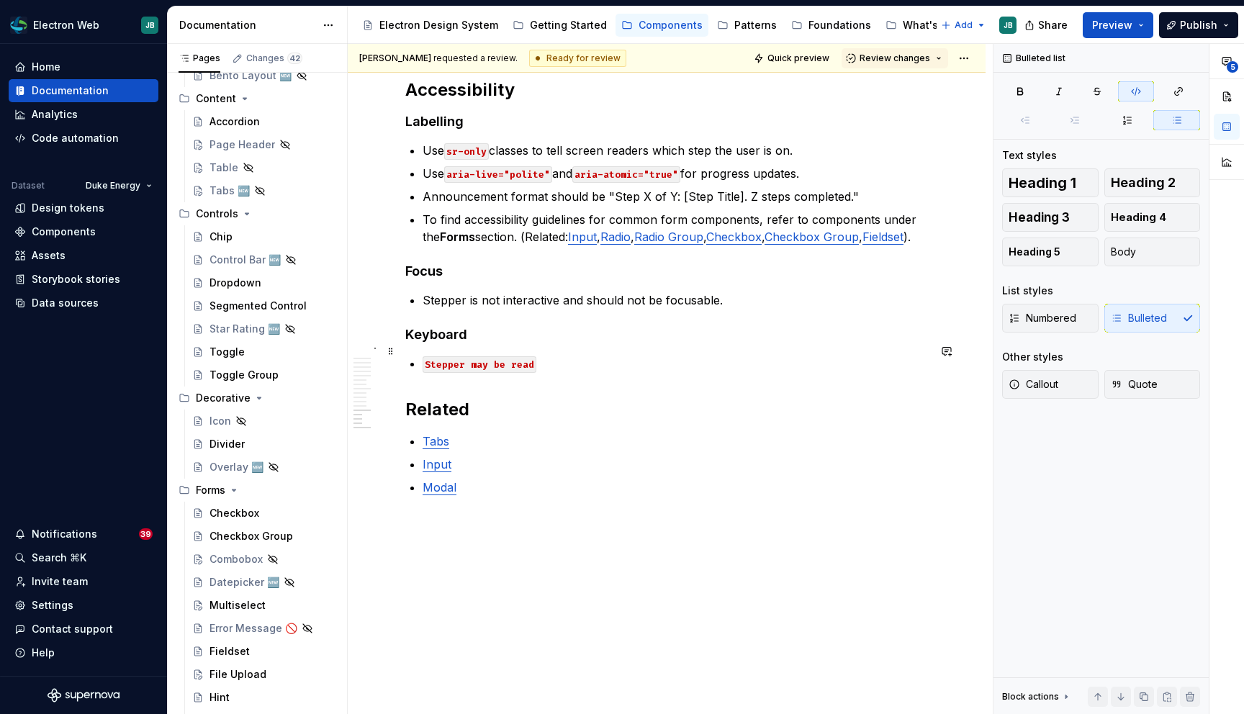
click at [469, 356] on code "Stepper may be read" at bounding box center [479, 364] width 114 height 17
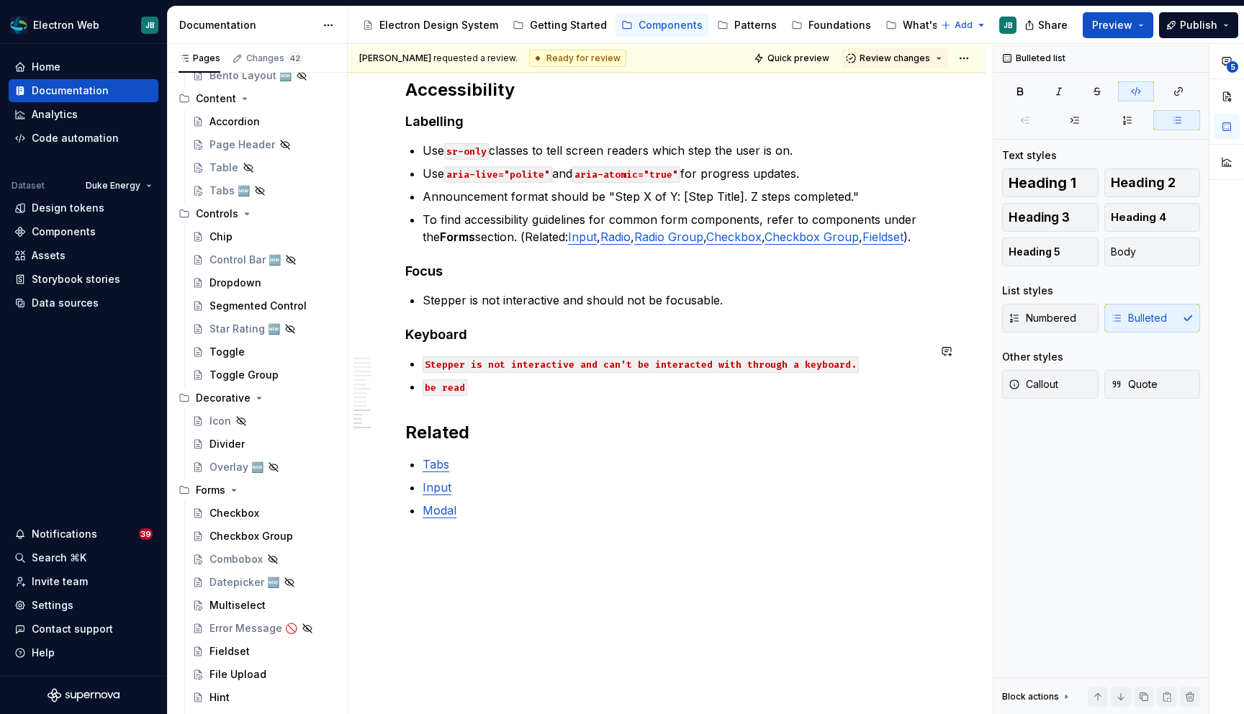
scroll to position [3392, 0]
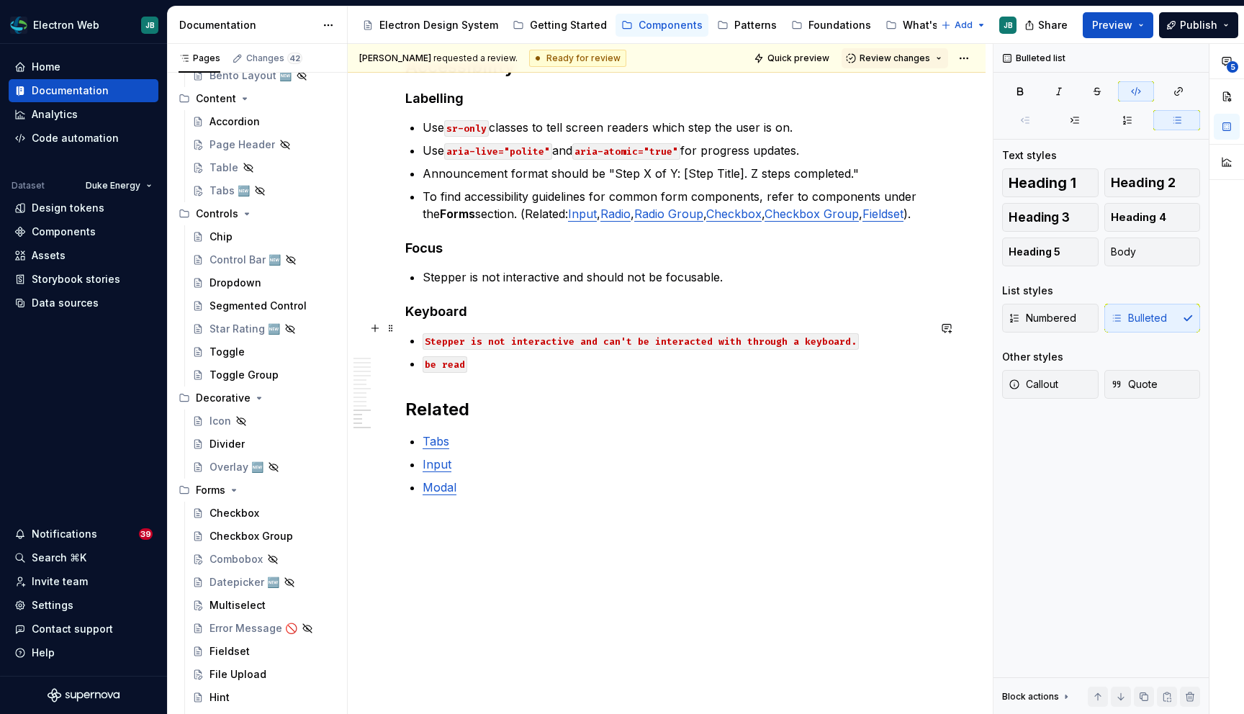
click at [507, 333] on code "Stepper is not interactive and can't be interacted with through a keyboard." at bounding box center [640, 341] width 436 height 17
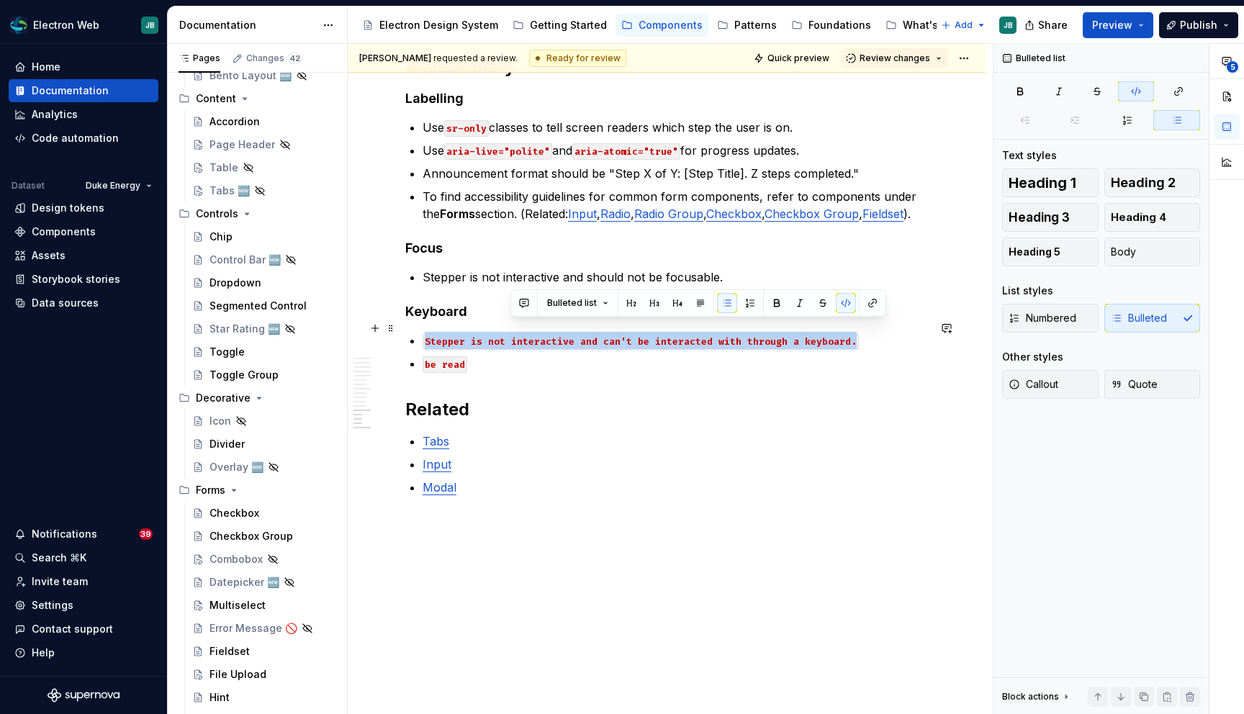
click at [507, 333] on code "Stepper is not interactive and can't be interacted with through a keyboard." at bounding box center [640, 341] width 436 height 17
click at [757, 301] on button "button" at bounding box center [760, 303] width 20 height 20
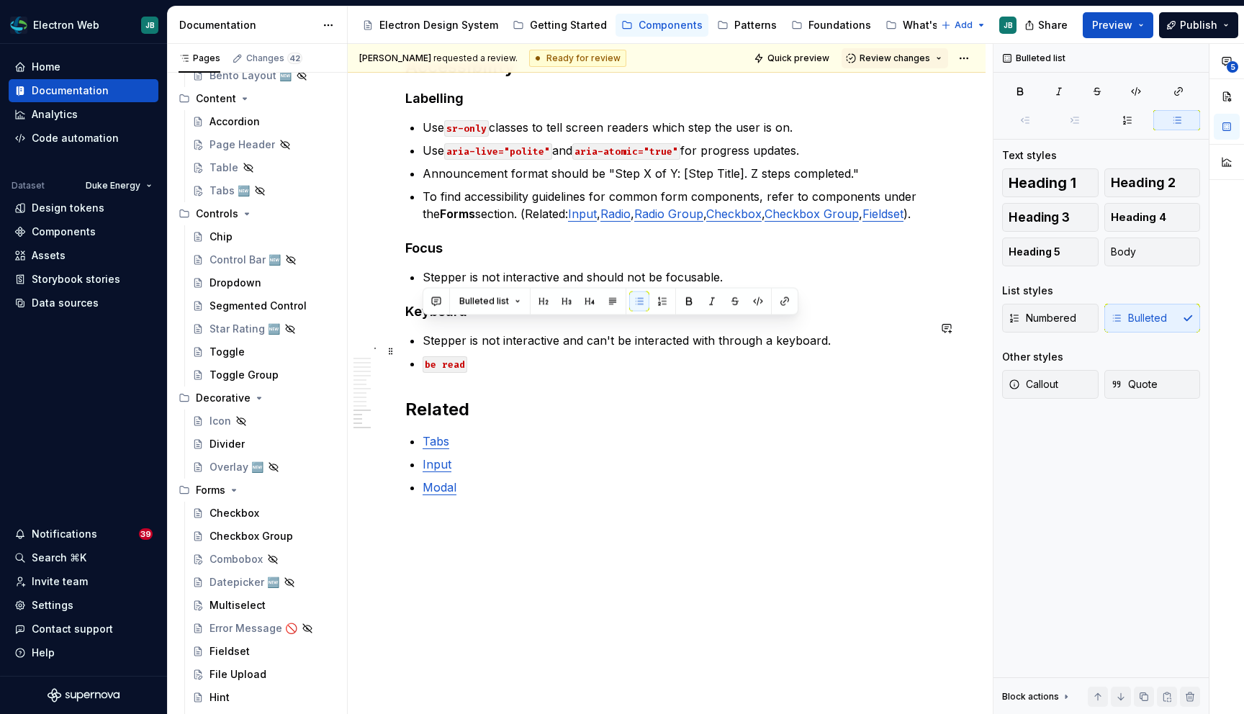
drag, startPoint x: 475, startPoint y: 350, endPoint x: 412, endPoint y: 350, distance: 62.6
click at [422, 355] on li "be read" at bounding box center [674, 363] width 505 height 17
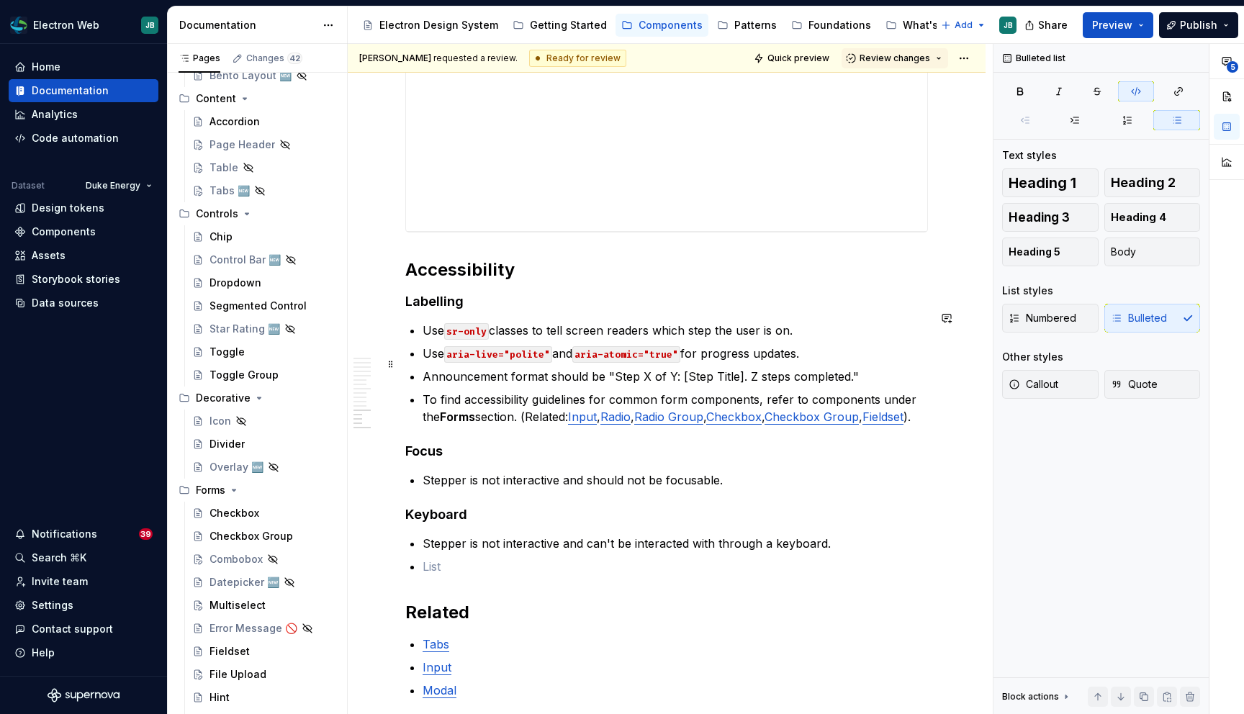
scroll to position [3187, 0]
click at [440, 294] on h4 "Labelling" at bounding box center [666, 302] width 522 height 17
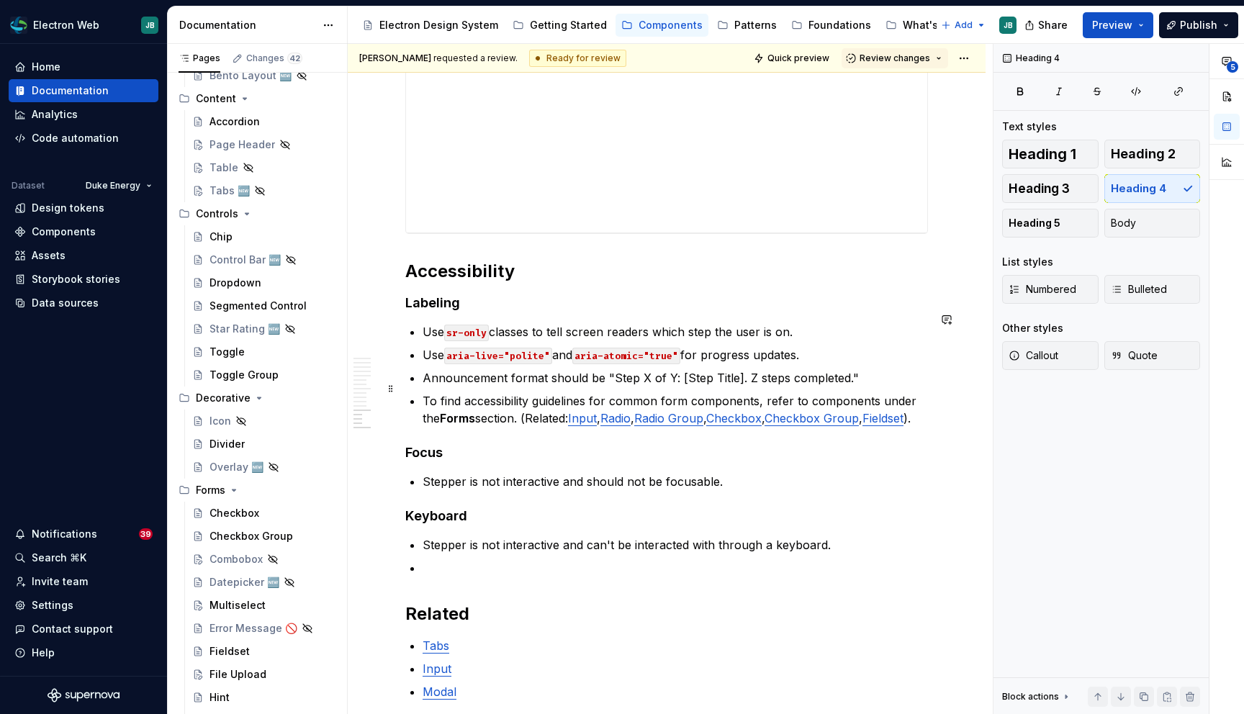
click at [605, 396] on p "To find accessibility guidelines for common form components, refer to component…" at bounding box center [674, 409] width 505 height 35
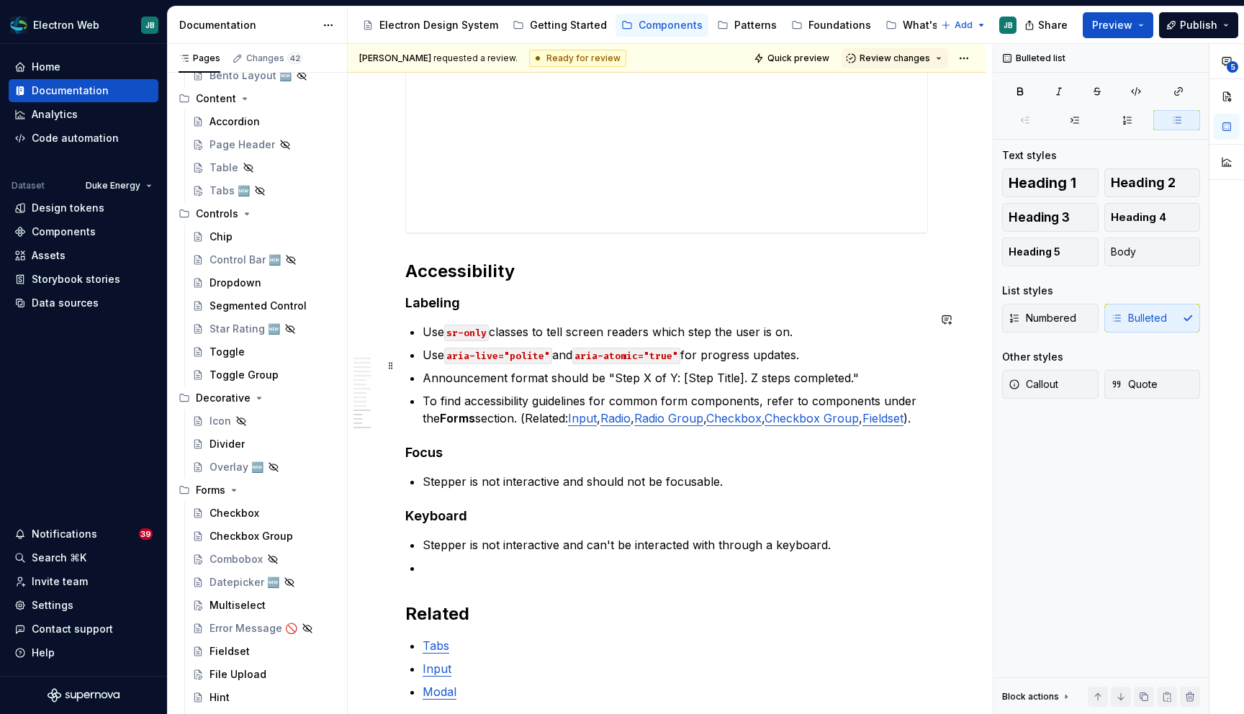
click at [746, 369] on p "Announcement format should be "Step X of Y: [Step Title]. Z steps completed."" at bounding box center [674, 377] width 505 height 17
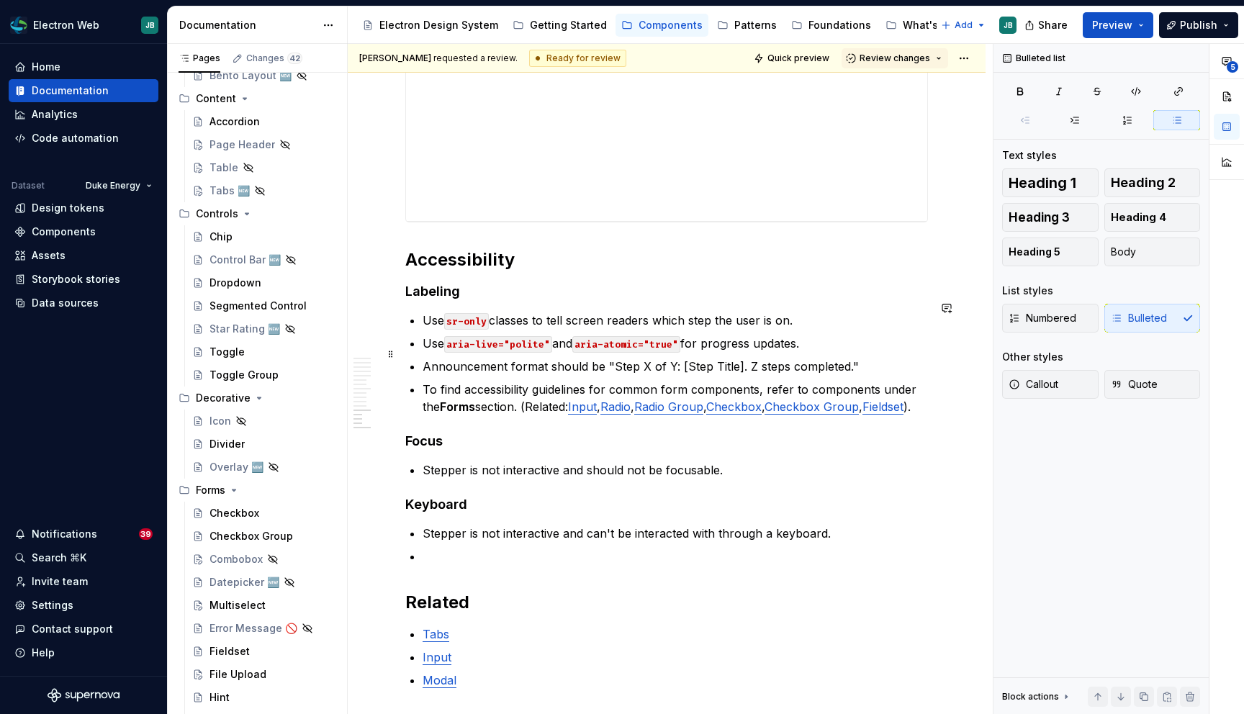
scroll to position [3201, 0]
click at [553, 545] on p at bounding box center [674, 553] width 505 height 17
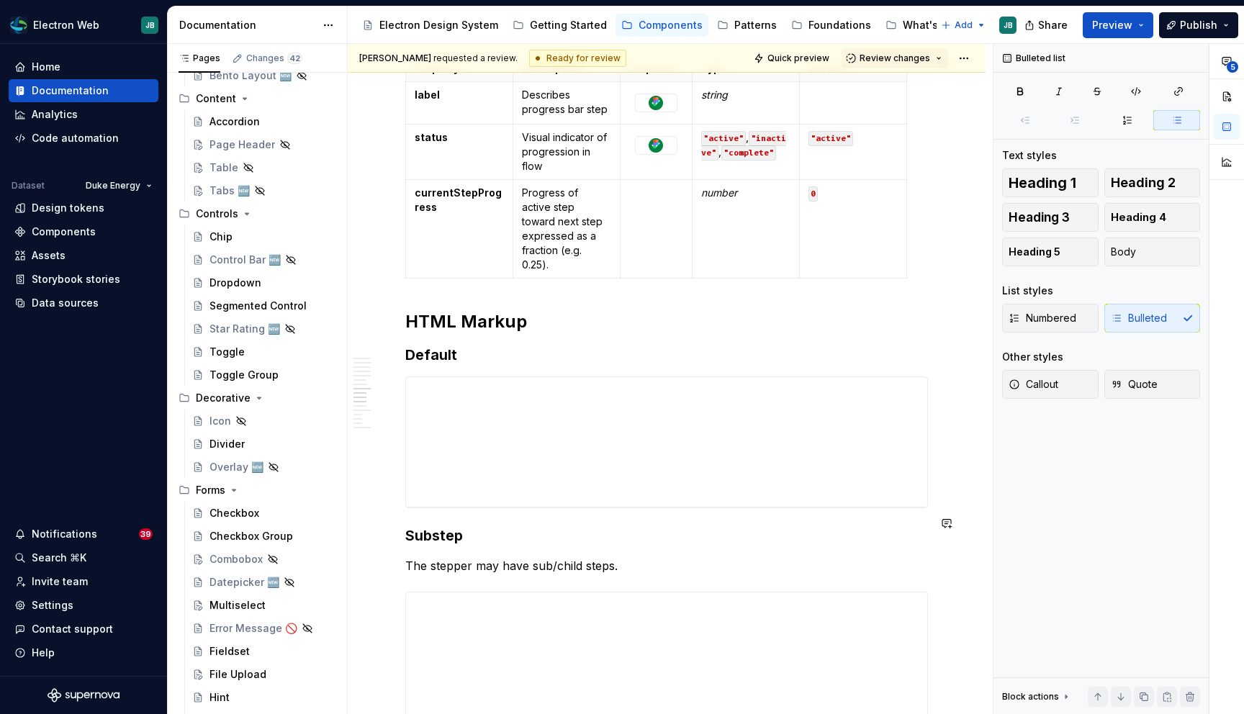
scroll to position [1896, 0]
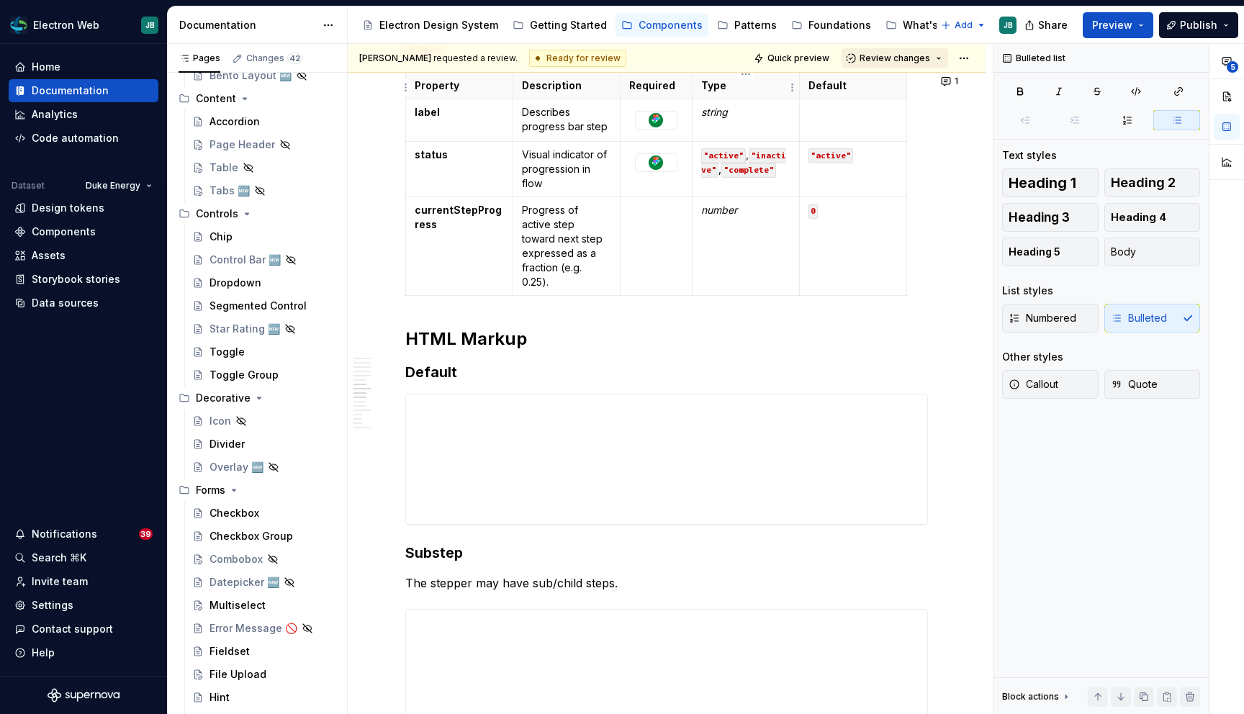
click at [928, 57] on span "Review changes" at bounding box center [894, 59] width 71 height 12
click at [939, 98] on div "This page is ready to publish." at bounding box center [942, 101] width 126 height 12
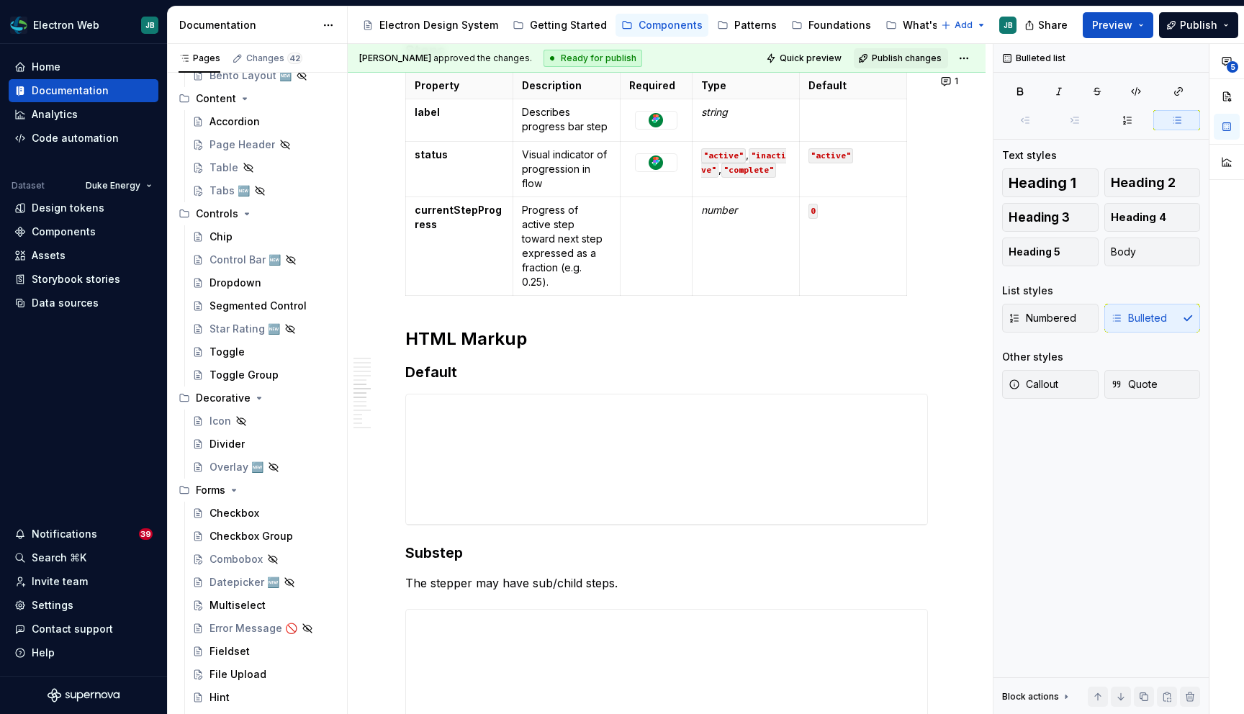
click at [674, 60] on div "James Bowen approved the changes. Ready for publish Quick preview Publish chang…" at bounding box center [667, 58] width 638 height 29
type textarea "*"
